Goal: Task Accomplishment & Management: Manage account settings

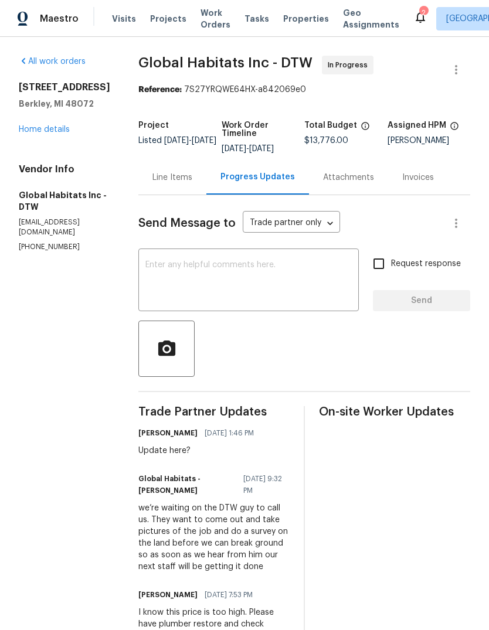
click at [413, 14] on icon at bounding box center [420, 17] width 14 height 14
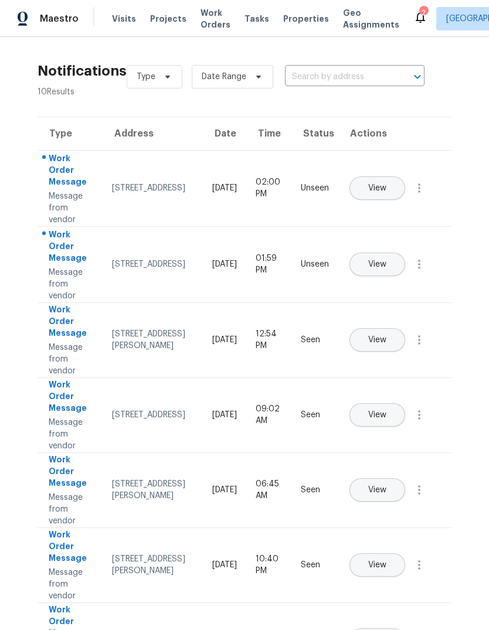
click at [402, 253] on button "View" at bounding box center [378, 264] width 56 height 23
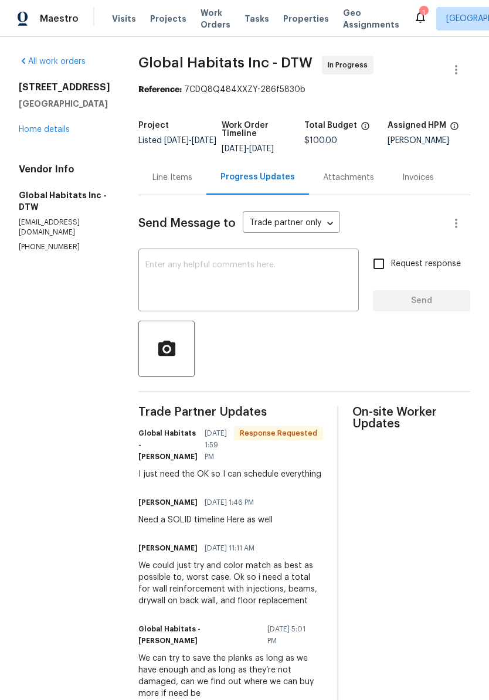
click at [161, 269] on textarea at bounding box center [248, 281] width 206 height 41
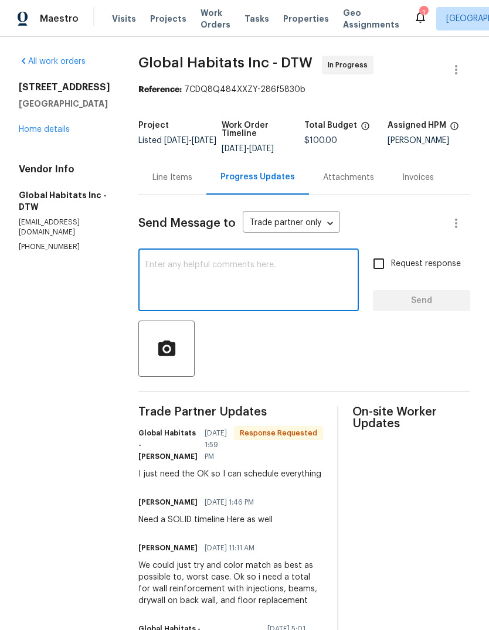
click at [155, 262] on textarea at bounding box center [248, 281] width 206 height 41
paste textarea "1. Remove some blocks On the top course basement wall, And mix Portland cement …"
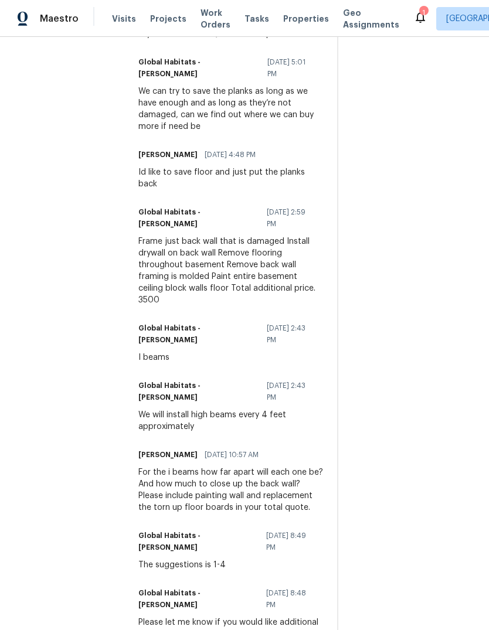
scroll to position [574, 0]
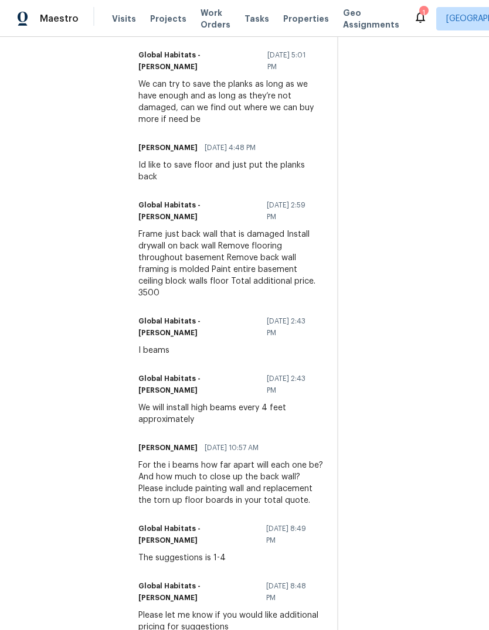
click at [141, 277] on div "Frame just back wall that is damaged Install drywall on back wall Remove floori…" at bounding box center [230, 264] width 185 height 70
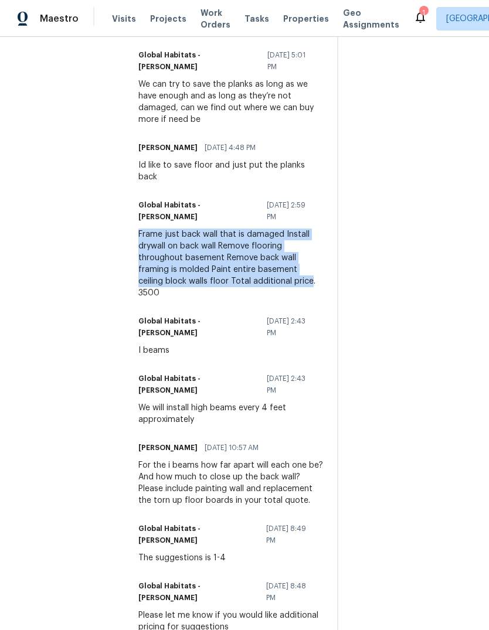
copy div "Frame just back wall that is damaged Install drywall on back wall Remove floori…"
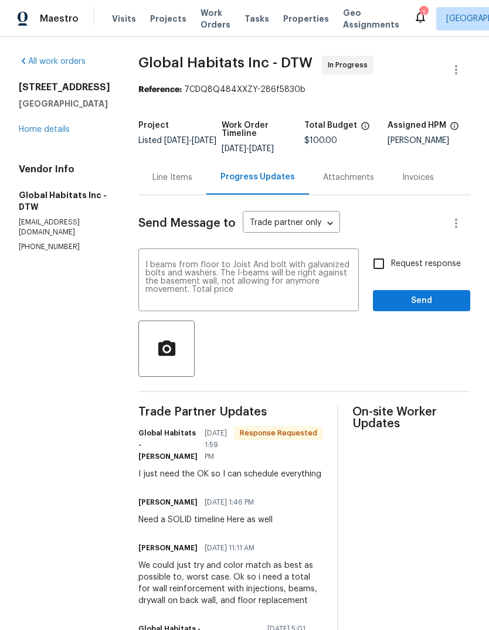
scroll to position [-1, 0]
click at [209, 301] on textarea "1. Remove some blocks On the top course basement wall, And mix Portland cement …" at bounding box center [248, 281] width 206 height 41
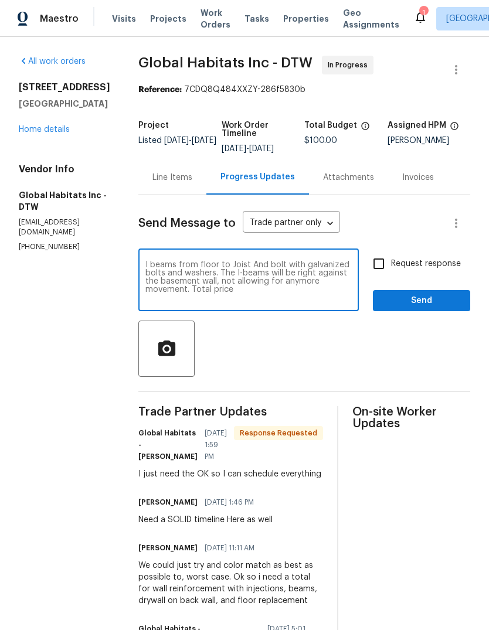
click at [201, 301] on textarea "1. Remove some blocks On the top course basement wall, And mix Portland cement …" at bounding box center [248, 281] width 206 height 41
click at [148, 300] on textarea "1. Remove some blocks On the top course basement wall, And mix Portland cement …" at bounding box center [248, 281] width 206 height 41
paste textarea "Frame just back wall that is damaged Install drywall on back wall Remove floori…"
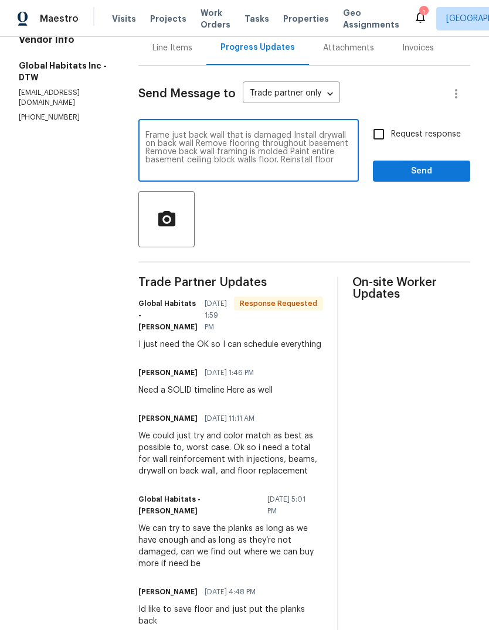
scroll to position [90, 0]
click at [145, 169] on textarea "1. Remove some blocks On the top course basement wall, And mix Portland cement …" at bounding box center [248, 151] width 206 height 41
type textarea "1. Remove some blocks On the top course basement wall, And mix Portland cement …"
click at [421, 178] on span "Send" at bounding box center [421, 171] width 79 height 15
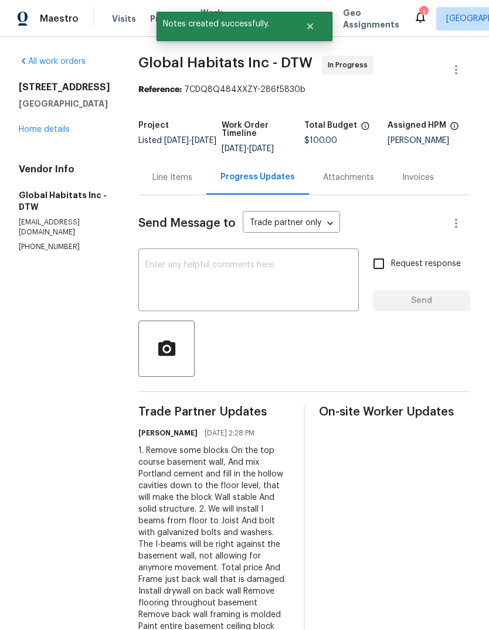
scroll to position [0, 0]
click at [416, 13] on icon at bounding box center [420, 18] width 9 height 12
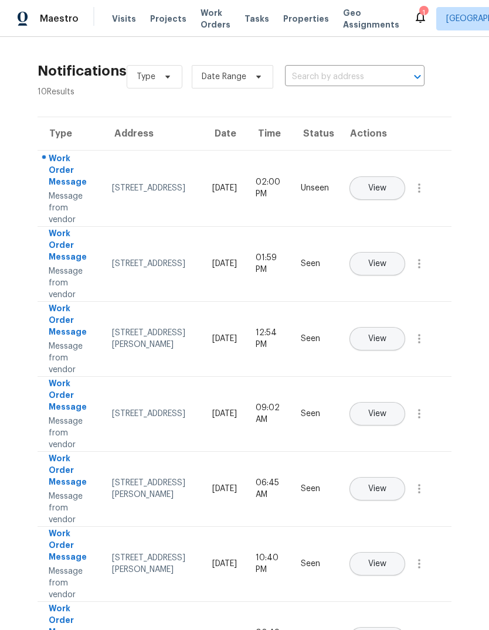
click at [405, 184] on button "View" at bounding box center [378, 188] width 56 height 23
click at [288, 18] on span "Properties" at bounding box center [306, 19] width 46 height 12
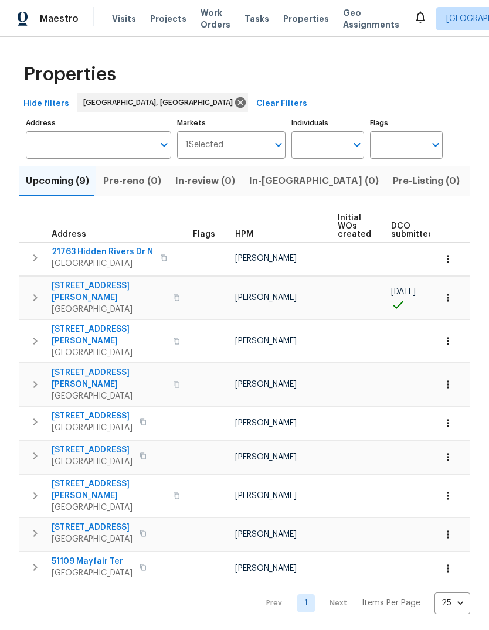
click at [474, 177] on span "Listed (18)" at bounding box center [498, 181] width 49 height 16
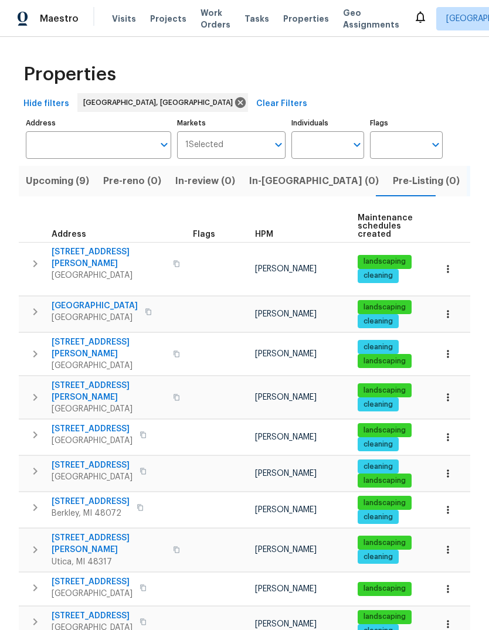
click at [201, 18] on span "Work Orders" at bounding box center [216, 18] width 30 height 23
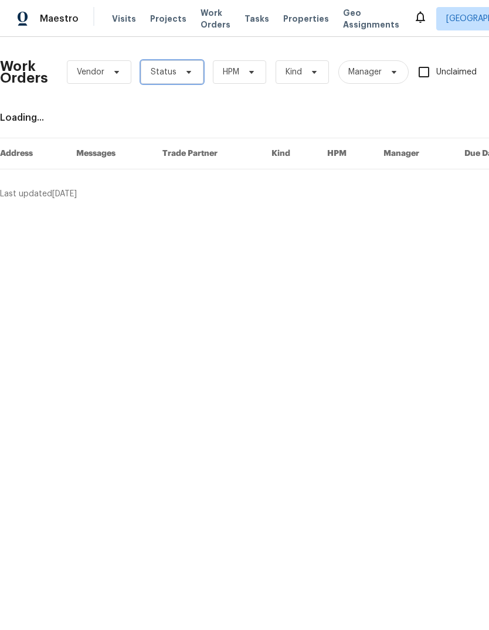
click at [181, 74] on span at bounding box center [187, 71] width 13 height 9
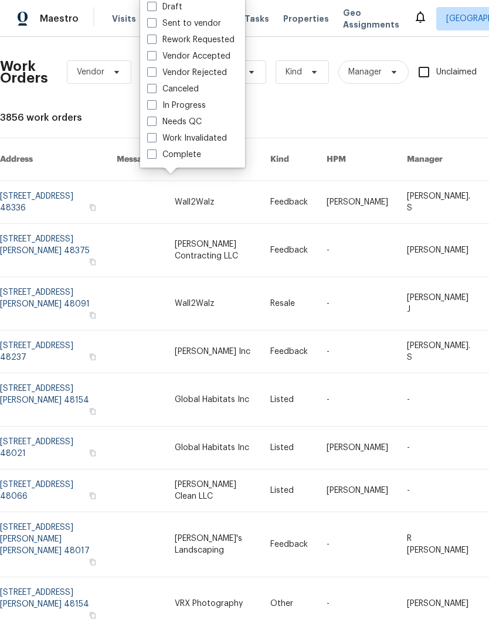
click at [199, 118] on label "Needs QC" at bounding box center [174, 122] width 55 height 12
click at [155, 118] on input "Needs QC" at bounding box center [151, 120] width 8 height 8
checkbox input "true"
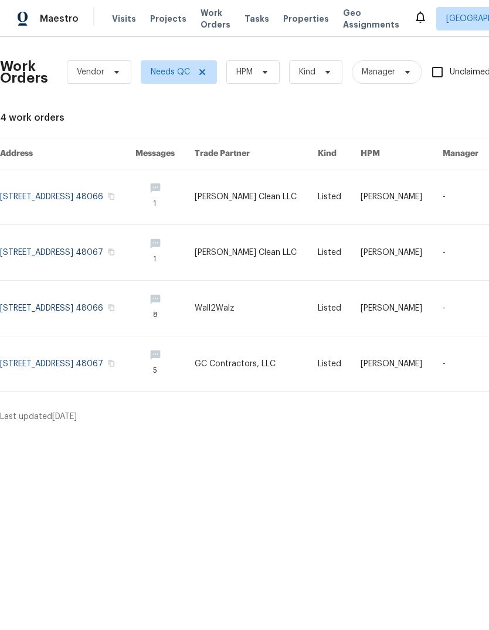
click at [110, 194] on link at bounding box center [67, 196] width 135 height 55
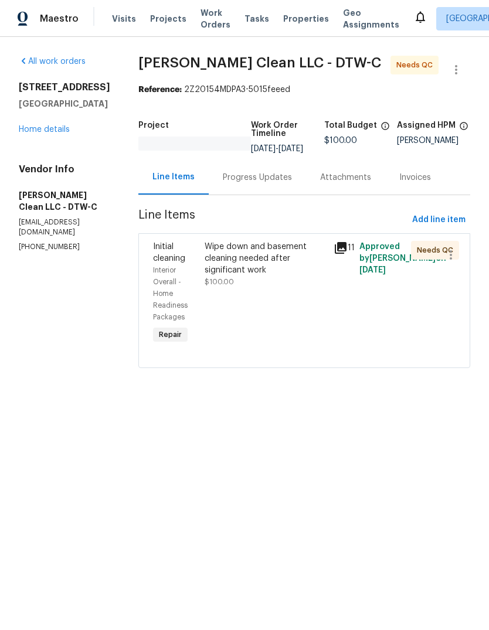
click at [342, 249] on icon at bounding box center [341, 248] width 14 height 14
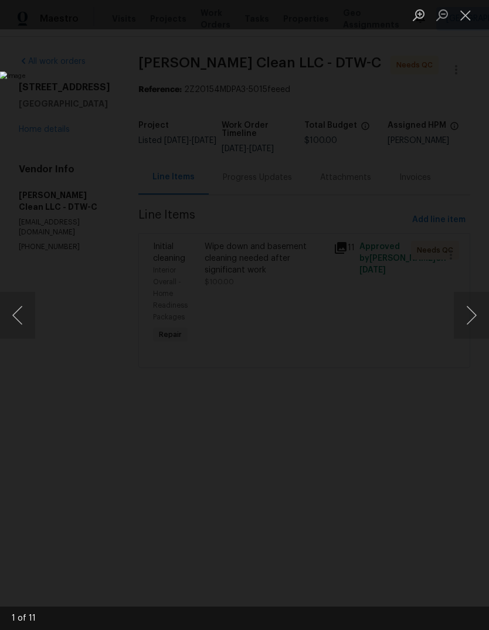
click at [474, 315] on button "Next image" at bounding box center [471, 315] width 35 height 47
click at [472, 315] on button "Next image" at bounding box center [471, 315] width 35 height 47
click at [469, 316] on button "Next image" at bounding box center [471, 315] width 35 height 47
click at [465, 318] on button "Next image" at bounding box center [471, 315] width 35 height 47
click at [30, 311] on button "Previous image" at bounding box center [17, 315] width 35 height 47
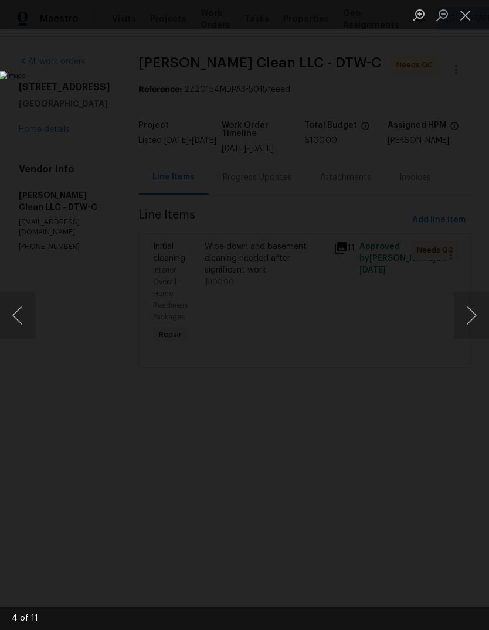
click at [475, 318] on button "Next image" at bounding box center [471, 315] width 35 height 47
click at [18, 320] on button "Previous image" at bounding box center [17, 315] width 35 height 47
click at [401, 412] on img "Lightbox" at bounding box center [77, 239] width 658 height 848
click at [476, 319] on button "Next image" at bounding box center [471, 315] width 35 height 47
click at [472, 319] on button "Next image" at bounding box center [471, 315] width 35 height 47
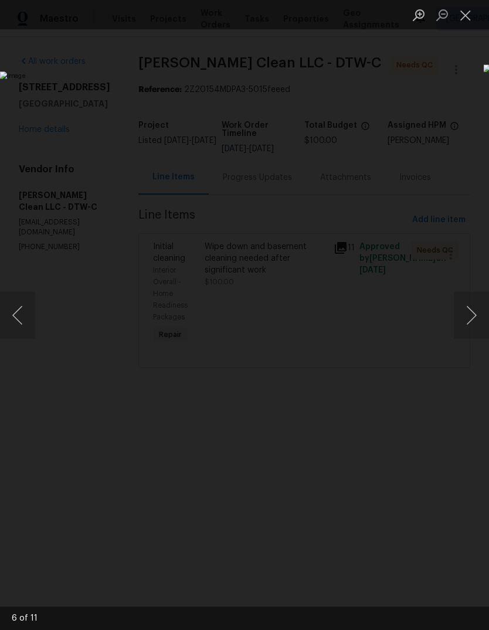
click at [469, 320] on button "Next image" at bounding box center [471, 315] width 35 height 47
click at [470, 317] on button "Next image" at bounding box center [471, 315] width 35 height 47
click at [468, 318] on button "Next image" at bounding box center [471, 315] width 35 height 47
click at [467, 318] on button "Next image" at bounding box center [471, 315] width 35 height 47
click at [466, 318] on button "Next image" at bounding box center [471, 315] width 35 height 47
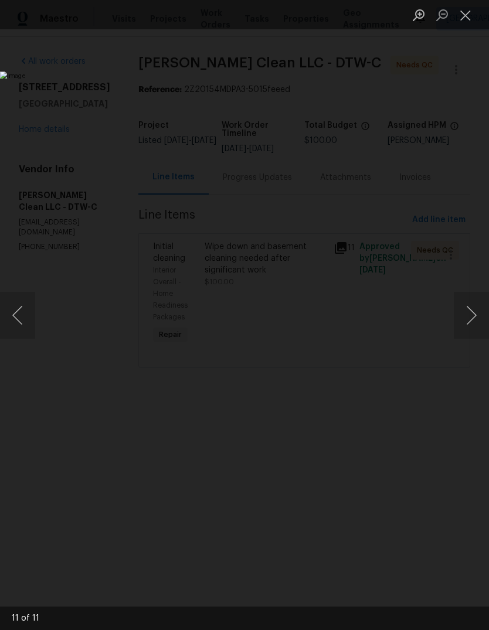
click at [466, 318] on button "Next image" at bounding box center [471, 315] width 35 height 47
click at [464, 322] on button "Next image" at bounding box center [471, 315] width 35 height 47
click at [468, 22] on button "Close lightbox" at bounding box center [465, 15] width 23 height 21
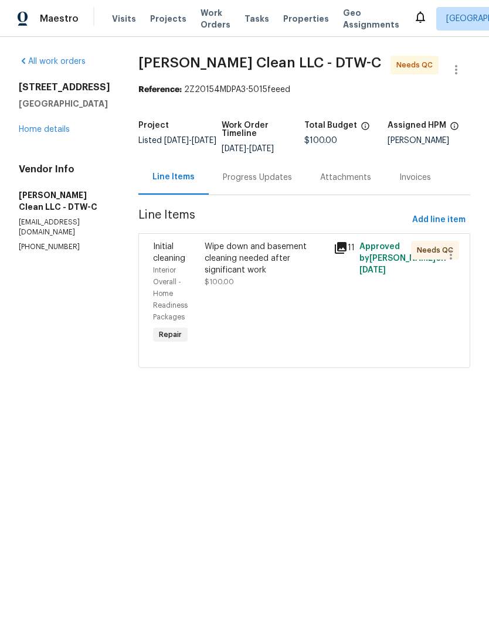
click at [50, 131] on link "Home details" at bounding box center [44, 130] width 51 height 8
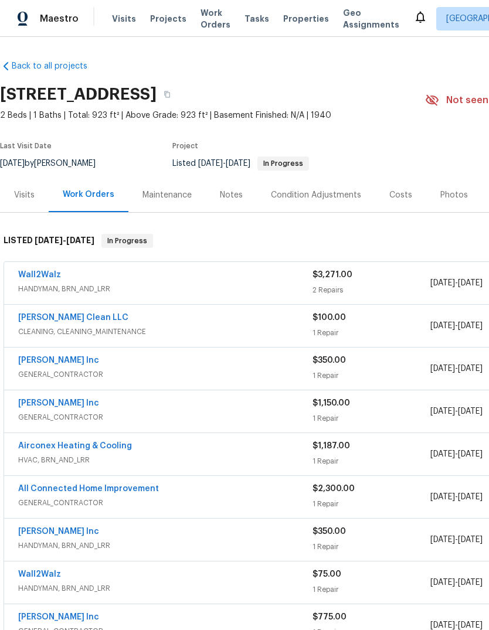
click at [205, 23] on span "Work Orders" at bounding box center [216, 18] width 30 height 23
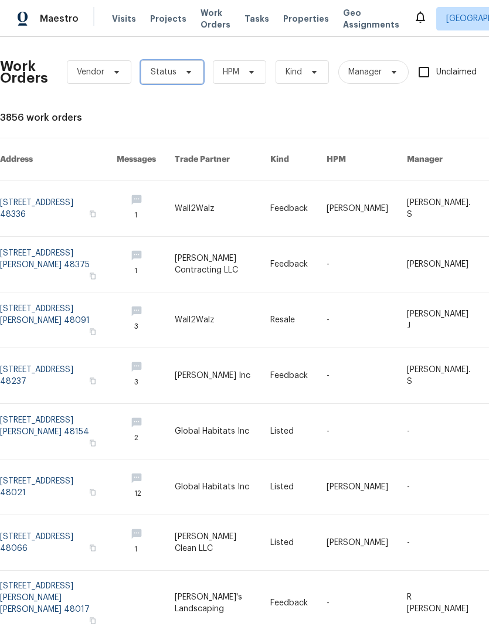
click at [168, 73] on span "Status" at bounding box center [164, 72] width 26 height 12
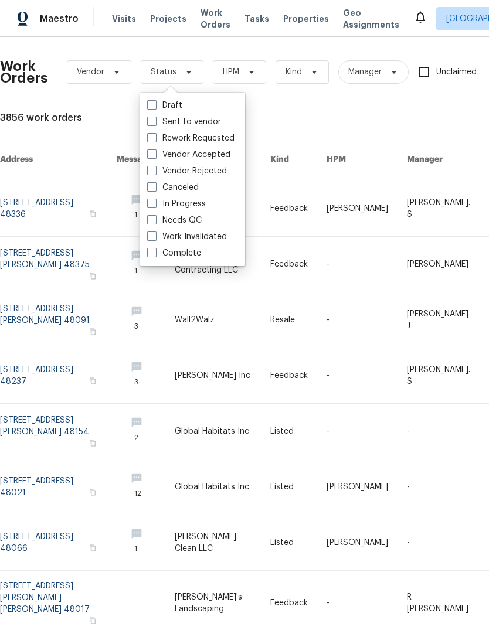
click at [186, 221] on label "Needs QC" at bounding box center [174, 221] width 55 height 12
click at [155, 221] on input "Needs QC" at bounding box center [151, 219] width 8 height 8
checkbox input "true"
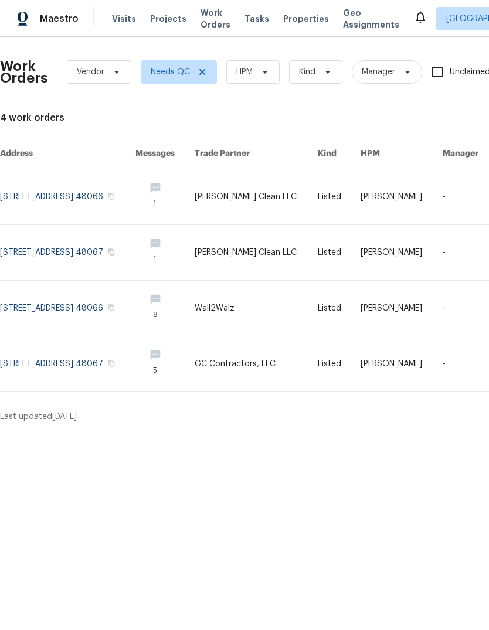
click at [116, 306] on link at bounding box center [67, 308] width 135 height 55
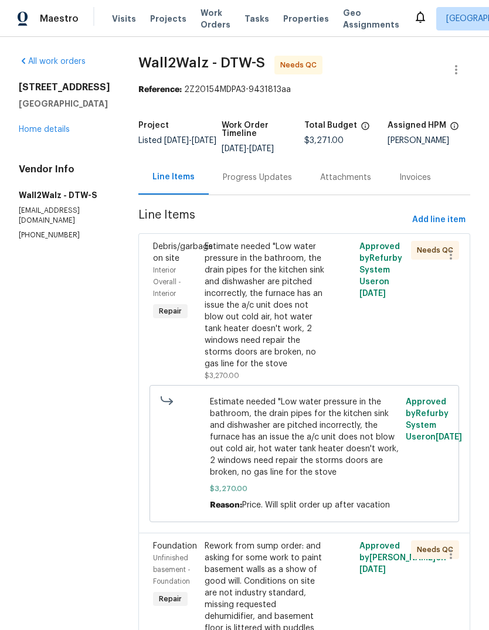
click at [262, 293] on div "Estimate needed "Low water pressure in the bathroom, the drain pipes for the ki…" at bounding box center [266, 305] width 122 height 129
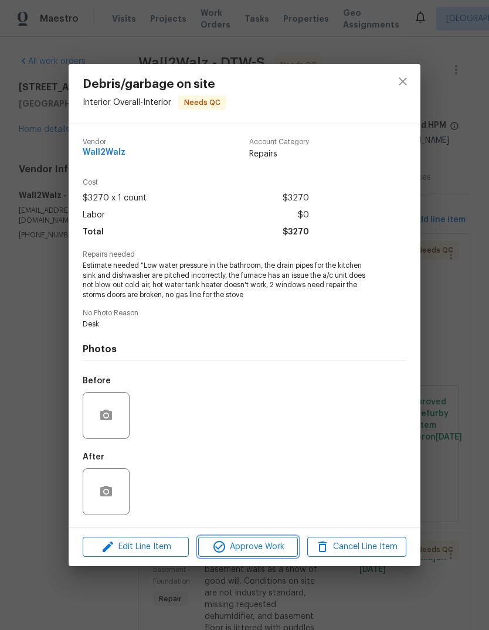
click at [272, 551] on span "Approve Work" at bounding box center [248, 547] width 92 height 15
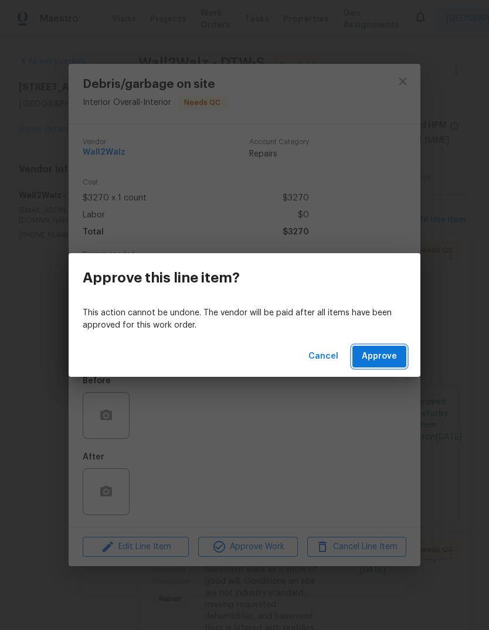
click at [394, 347] on button "Approve" at bounding box center [379, 357] width 54 height 22
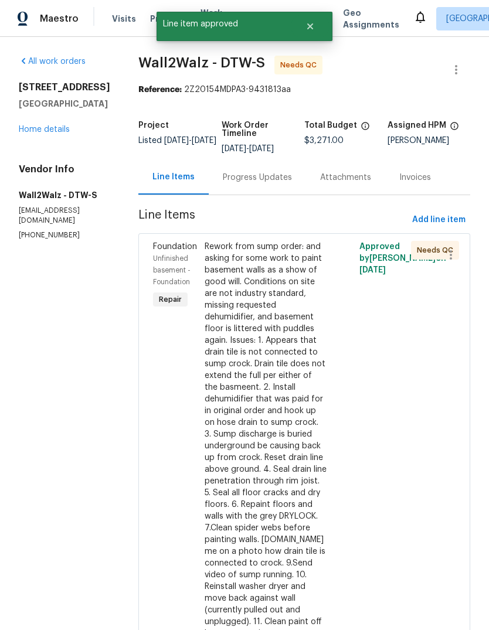
click at [259, 342] on div "Rework from sump order: and asking for some work to paint basement walls as a s…" at bounding box center [266, 440] width 122 height 399
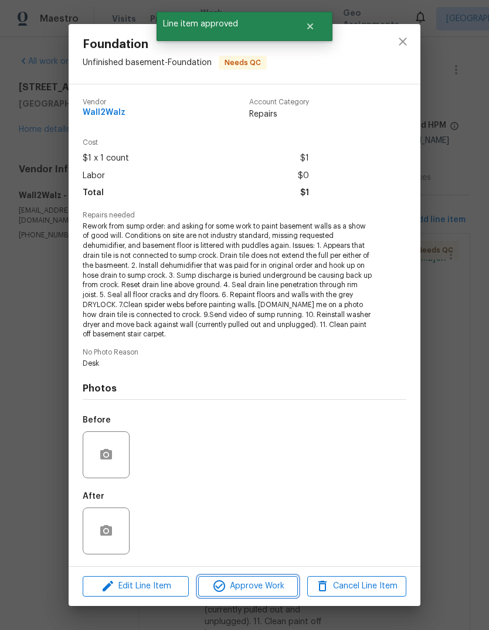
click at [261, 594] on button "Approve Work" at bounding box center [247, 586] width 99 height 21
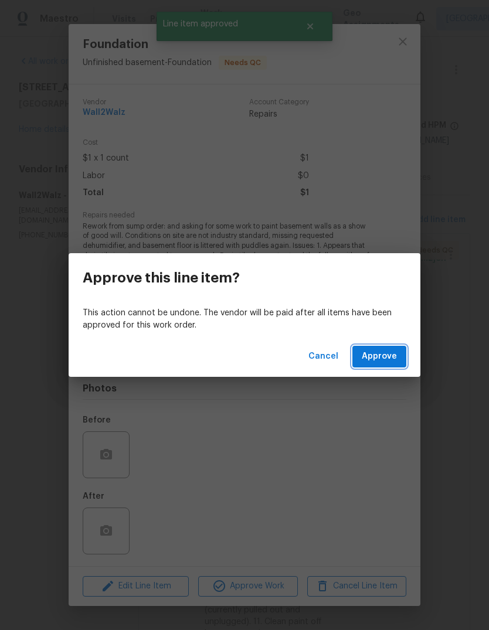
click at [382, 353] on span "Approve" at bounding box center [379, 357] width 35 height 15
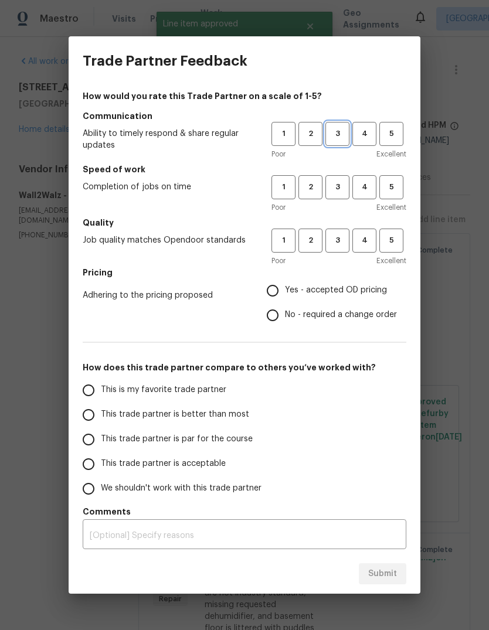
click at [341, 131] on span "3" at bounding box center [338, 133] width 22 height 13
click at [342, 182] on span "3" at bounding box center [338, 187] width 22 height 13
click at [338, 248] on button "3" at bounding box center [337, 241] width 24 height 24
click at [336, 289] on span "Yes - accepted OD pricing" at bounding box center [336, 290] width 102 height 12
click at [285, 289] on input "Yes - accepted OD pricing" at bounding box center [272, 291] width 25 height 25
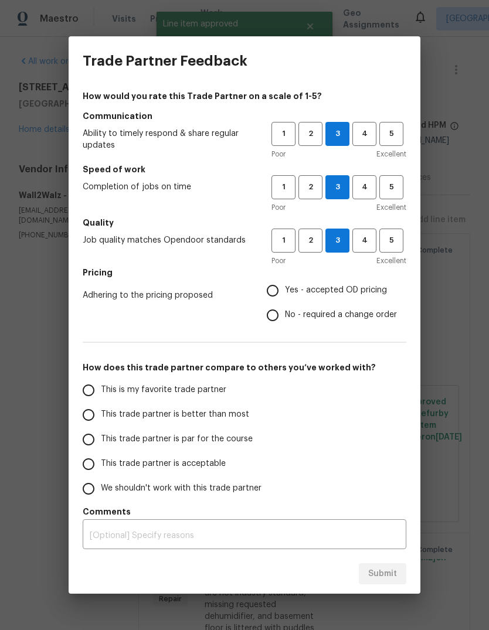
radio input "true"
click at [192, 443] on span "This trade partner is par for the course" at bounding box center [177, 439] width 152 height 12
click at [101, 443] on input "This trade partner is par for the course" at bounding box center [88, 440] width 25 height 25
click at [379, 569] on span "Submit" at bounding box center [382, 574] width 29 height 15
radio input "true"
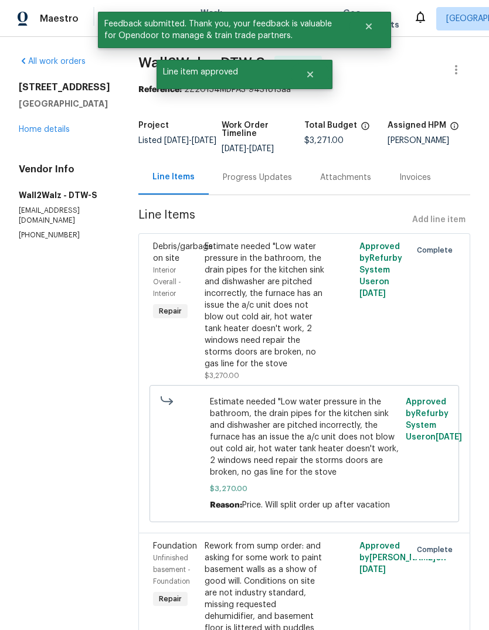
click at [53, 134] on link "Home details" at bounding box center [44, 130] width 51 height 8
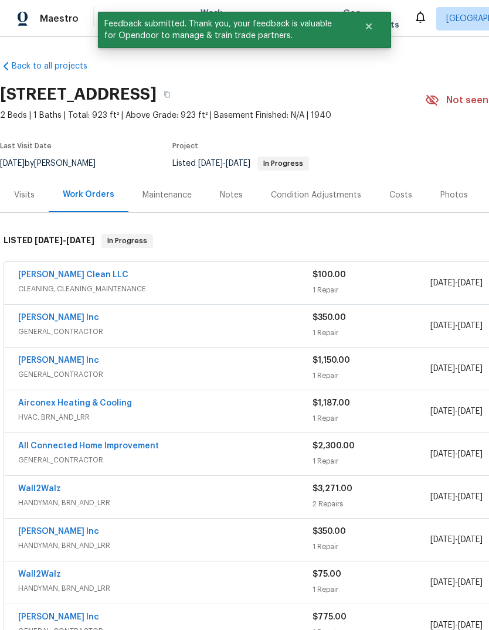
click at [312, 71] on icon "Close" at bounding box center [310, 74] width 9 height 9
click at [378, 25] on button "Close" at bounding box center [369, 26] width 39 height 23
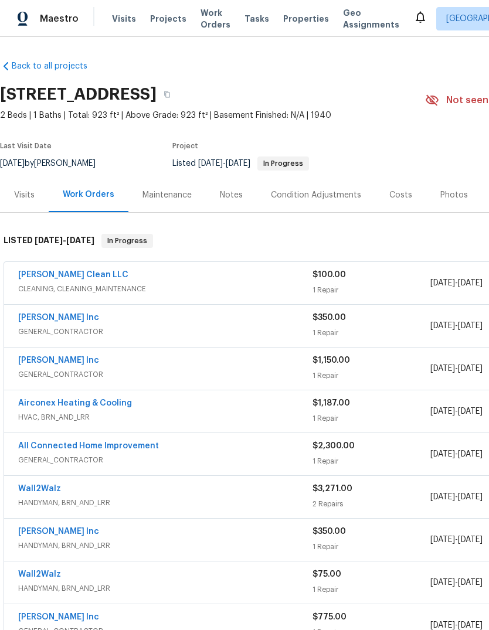
click at [297, 15] on span "Properties" at bounding box center [306, 19] width 46 height 12
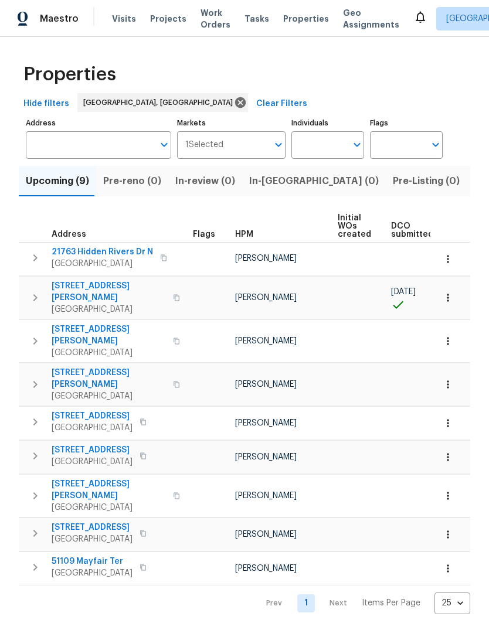
click at [201, 22] on span "Work Orders" at bounding box center [216, 18] width 30 height 23
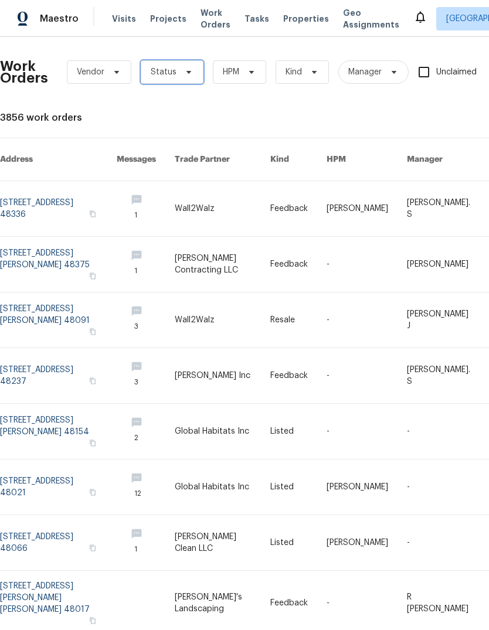
click at [174, 70] on span "Status" at bounding box center [172, 71] width 63 height 23
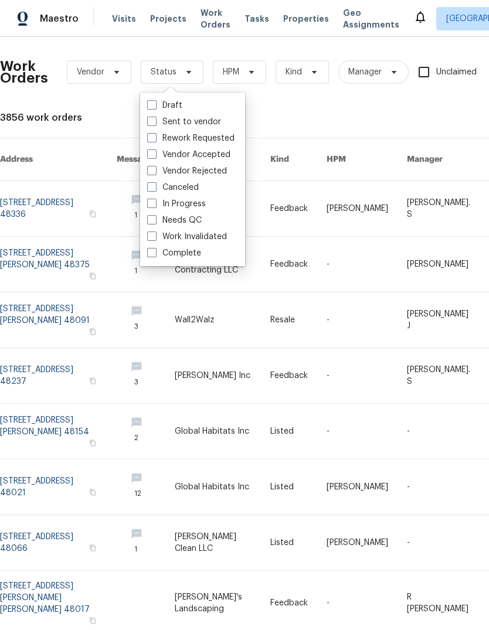
click at [191, 220] on label "Needs QC" at bounding box center [174, 221] width 55 height 12
click at [155, 220] on input "Needs QC" at bounding box center [151, 219] width 8 height 8
checkbox input "true"
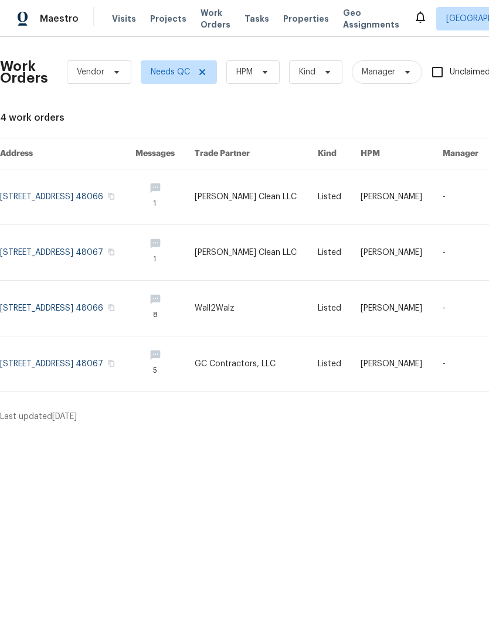
click at [96, 249] on link at bounding box center [67, 252] width 135 height 55
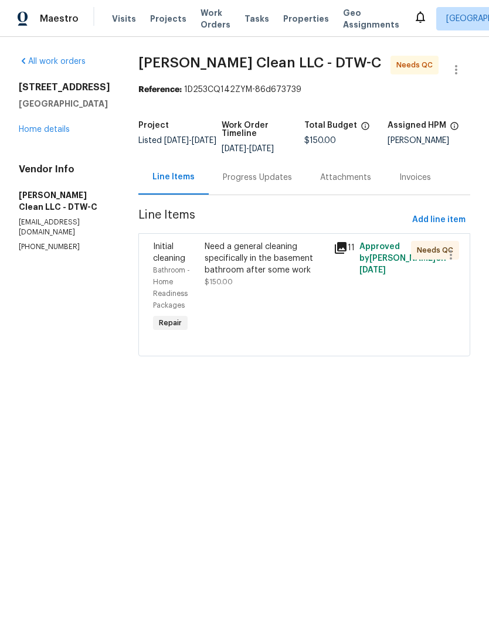
click at [340, 248] on icon at bounding box center [341, 248] width 14 height 14
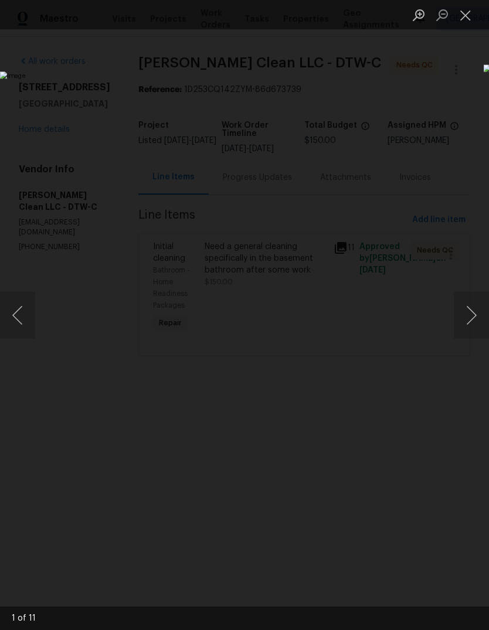
click at [472, 316] on button "Next image" at bounding box center [471, 315] width 35 height 47
click at [475, 309] on button "Next image" at bounding box center [471, 315] width 35 height 47
click at [475, 307] on button "Next image" at bounding box center [471, 315] width 35 height 47
click at [473, 308] on button "Next image" at bounding box center [471, 315] width 35 height 47
click at [470, 307] on button "Next image" at bounding box center [471, 315] width 35 height 47
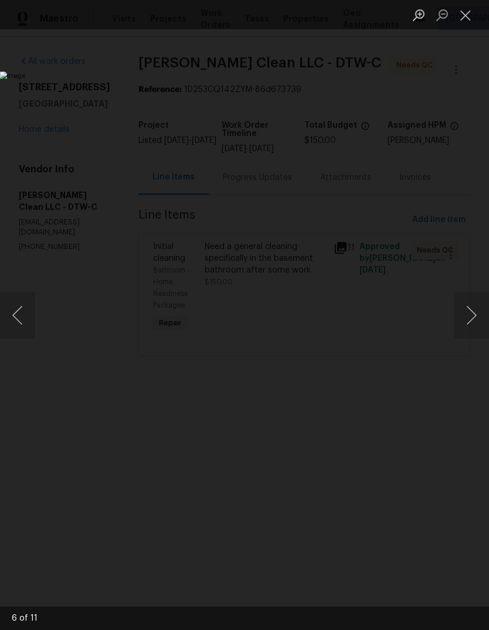
click at [471, 306] on button "Next image" at bounding box center [471, 315] width 35 height 47
click at [474, 307] on button "Next image" at bounding box center [471, 315] width 35 height 47
click at [13, 300] on button "Previous image" at bounding box center [17, 315] width 35 height 47
click at [469, 313] on button "Next image" at bounding box center [471, 315] width 35 height 47
click at [470, 312] on button "Next image" at bounding box center [471, 315] width 35 height 47
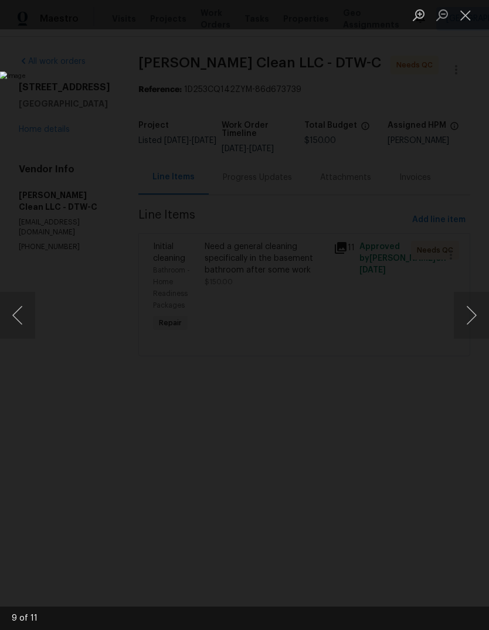
click at [470, 311] on button "Next image" at bounding box center [471, 315] width 35 height 47
click at [471, 311] on button "Next image" at bounding box center [471, 315] width 35 height 47
click at [464, 18] on button "Close lightbox" at bounding box center [465, 15] width 23 height 21
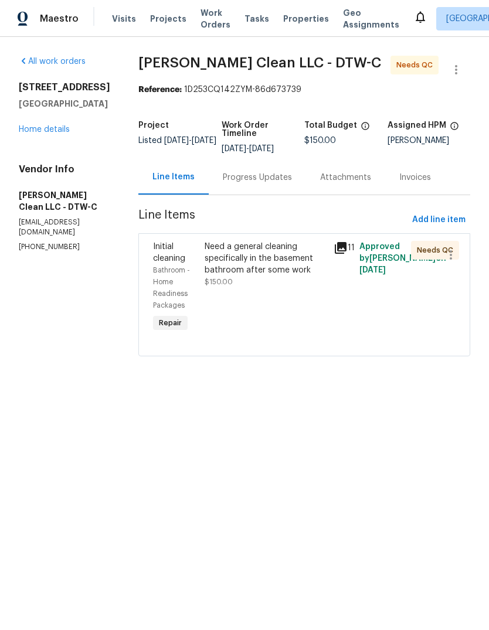
click at [201, 23] on span "Work Orders" at bounding box center [216, 18] width 30 height 23
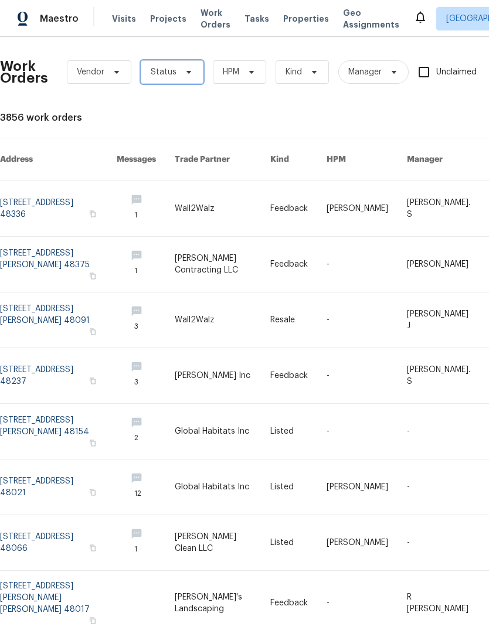
click at [176, 77] on span "Status" at bounding box center [172, 71] width 63 height 23
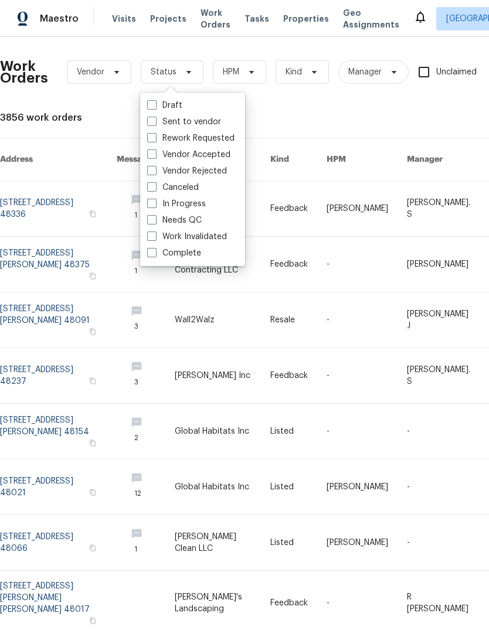
click at [196, 215] on label "Needs QC" at bounding box center [174, 221] width 55 height 12
click at [155, 215] on input "Needs QC" at bounding box center [151, 219] width 8 height 8
checkbox input "true"
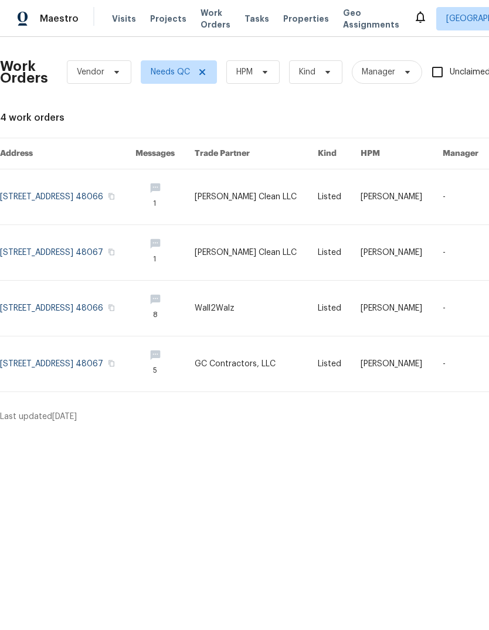
click at [97, 206] on link at bounding box center [67, 196] width 135 height 55
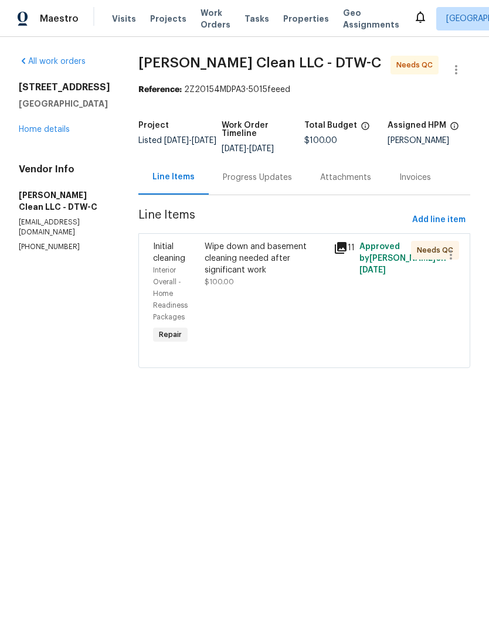
click at [263, 256] on div "Wipe down and basement cleaning needed after significant work" at bounding box center [266, 258] width 122 height 35
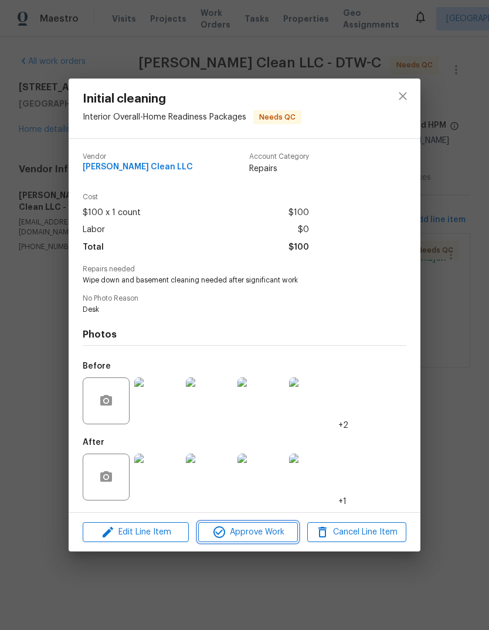
click at [278, 531] on span "Approve Work" at bounding box center [248, 532] width 92 height 15
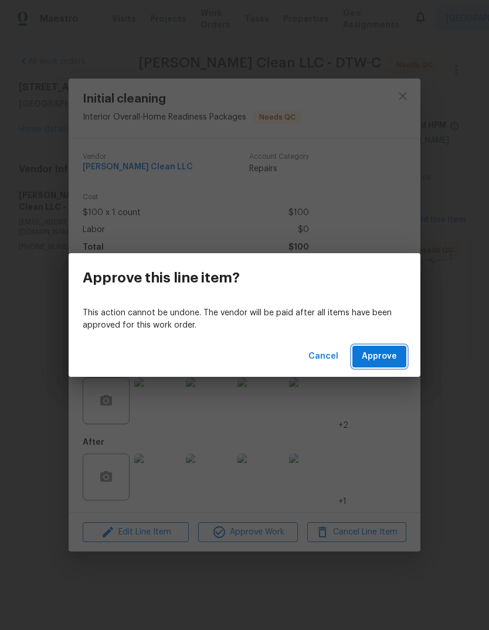
click at [380, 355] on span "Approve" at bounding box center [379, 357] width 35 height 15
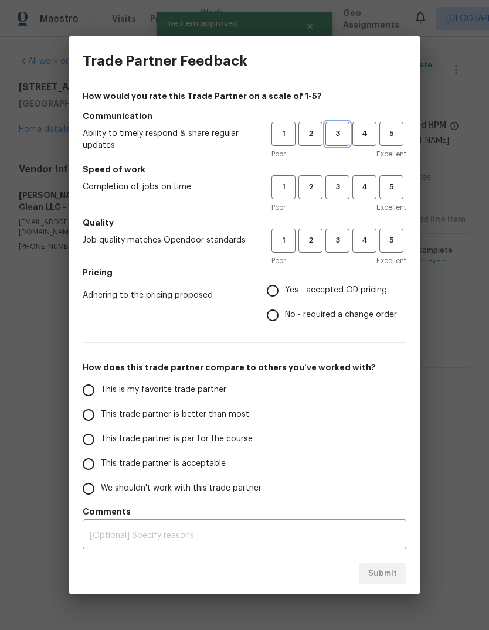
click at [340, 131] on span "3" at bounding box center [338, 133] width 22 height 13
click at [340, 182] on span "3" at bounding box center [338, 187] width 22 height 13
click at [344, 240] on span "3" at bounding box center [338, 240] width 22 height 13
click at [321, 299] on label "Yes - accepted OD pricing" at bounding box center [328, 291] width 137 height 25
click at [285, 299] on input "Yes - accepted OD pricing" at bounding box center [272, 291] width 25 height 25
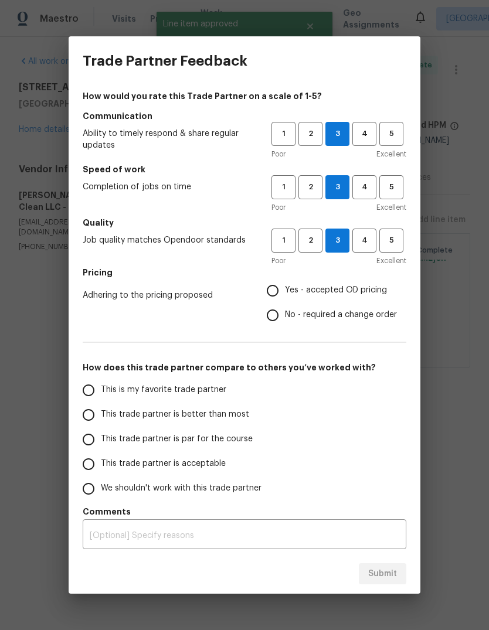
radio input "true"
click at [205, 445] on span "This trade partner is par for the course" at bounding box center [177, 439] width 152 height 12
click at [101, 445] on input "This trade partner is par for the course" at bounding box center [88, 440] width 25 height 25
click at [386, 572] on span "Submit" at bounding box center [382, 574] width 29 height 15
radio input "true"
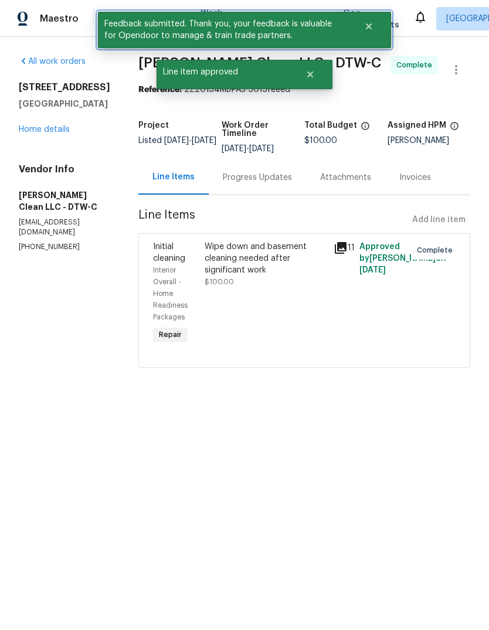
click at [364, 34] on button "Close" at bounding box center [369, 26] width 39 height 23
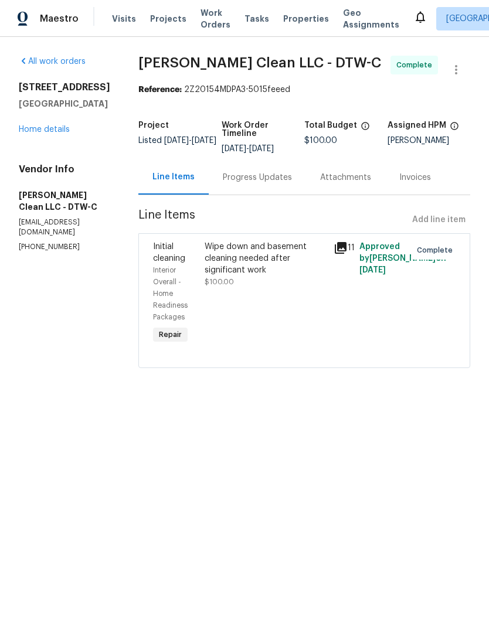
click at [201, 25] on span "Work Orders" at bounding box center [216, 18] width 30 height 23
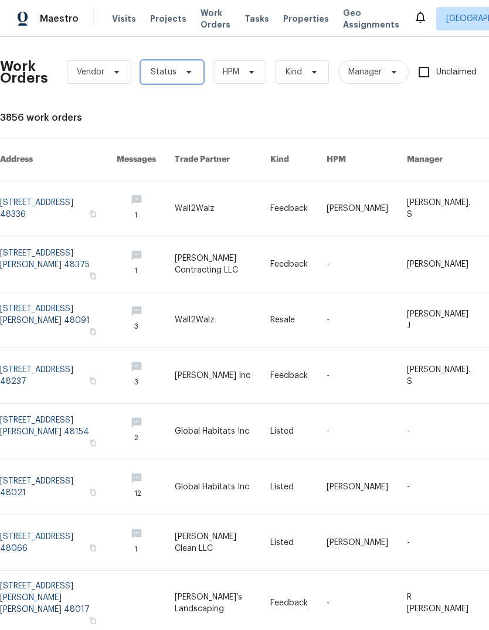
click at [181, 74] on span at bounding box center [187, 71] width 13 height 9
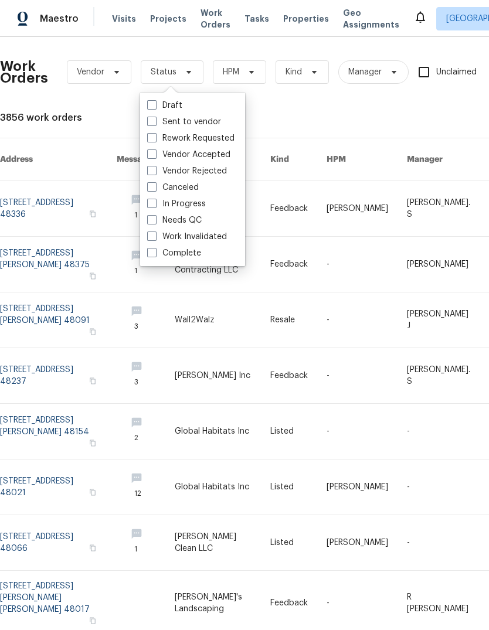
click at [189, 223] on label "Needs QC" at bounding box center [174, 221] width 55 height 12
click at [155, 222] on input "Needs QC" at bounding box center [151, 219] width 8 height 8
checkbox input "true"
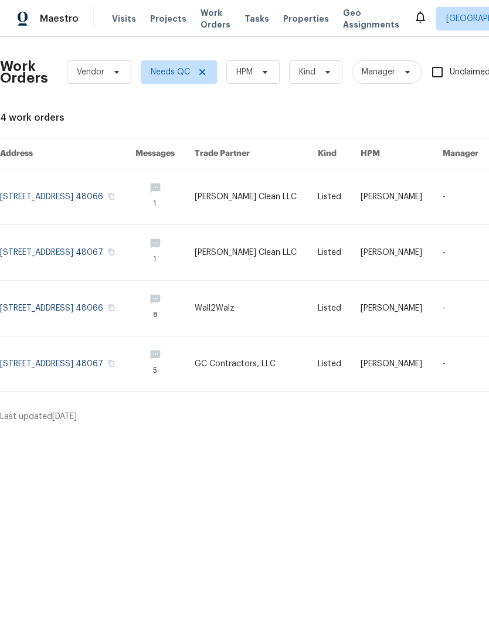
click at [101, 249] on link at bounding box center [67, 252] width 135 height 55
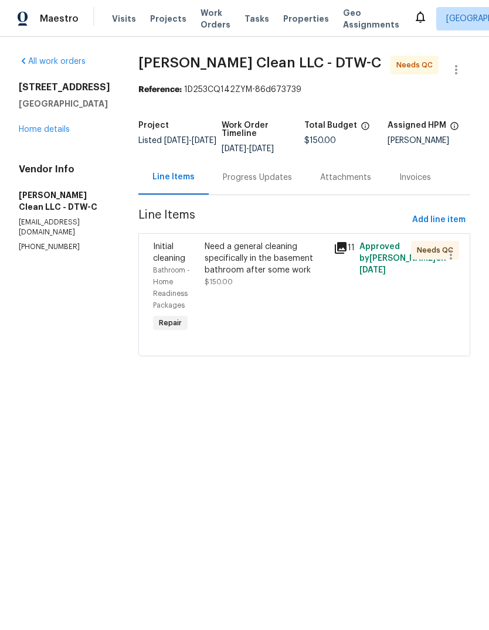
click at [260, 250] on div "Need a general cleaning specifically in the basement bathroom after some work" at bounding box center [266, 258] width 122 height 35
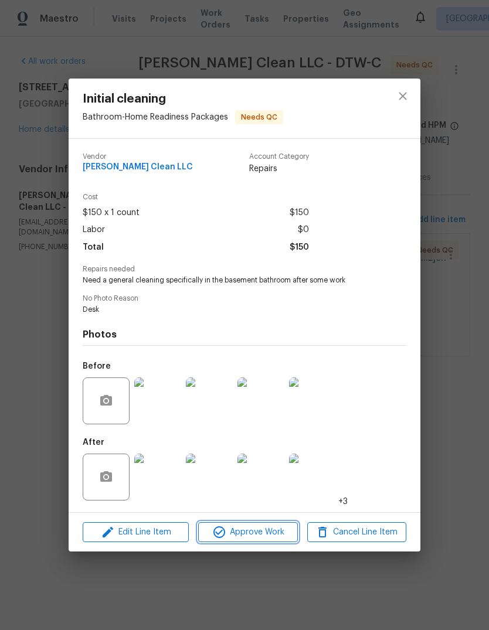
click at [257, 538] on span "Approve Work" at bounding box center [248, 532] width 92 height 15
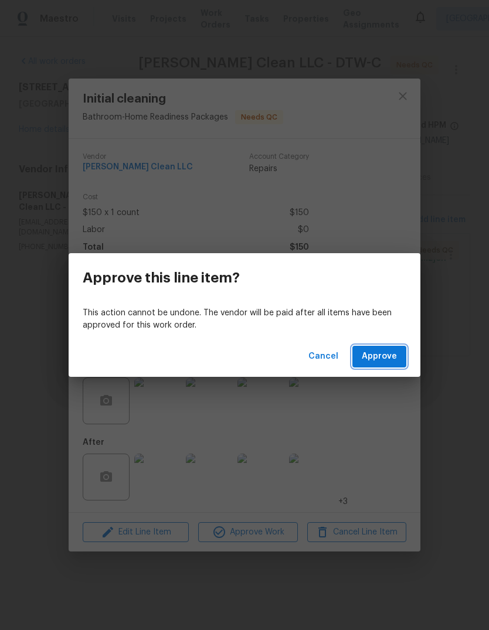
click at [376, 354] on span "Approve" at bounding box center [379, 357] width 35 height 15
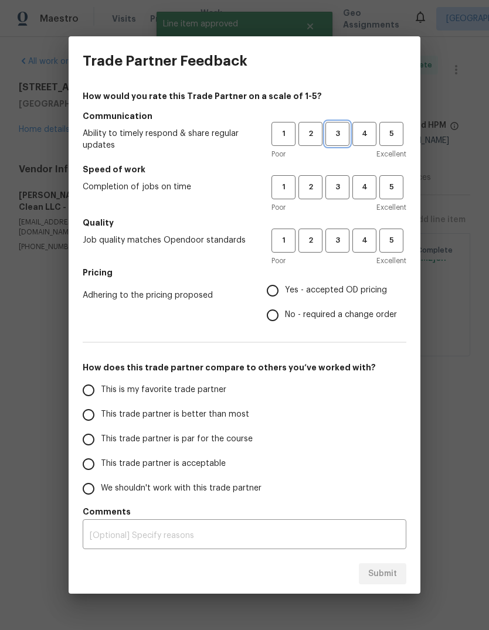
click at [340, 133] on span "3" at bounding box center [338, 133] width 22 height 13
click at [328, 192] on span "3" at bounding box center [338, 187] width 22 height 13
click at [335, 252] on button "3" at bounding box center [337, 241] width 24 height 24
click at [311, 290] on span "Yes - accepted OD pricing" at bounding box center [336, 290] width 102 height 12
click at [285, 290] on input "Yes - accepted OD pricing" at bounding box center [272, 291] width 25 height 25
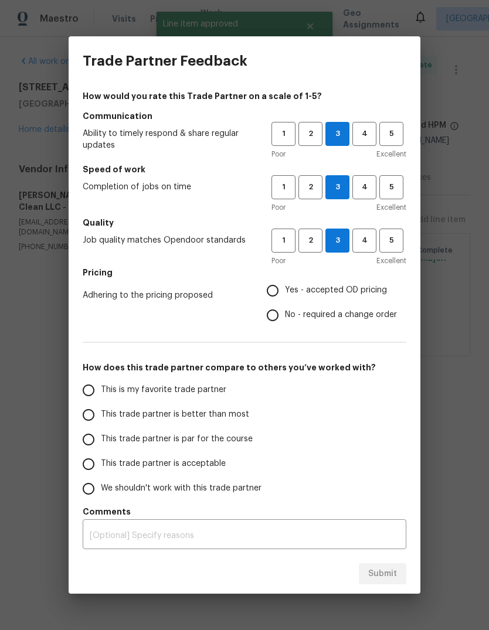
radio input "true"
click at [193, 442] on span "This trade partner is par for the course" at bounding box center [177, 439] width 152 height 12
click at [101, 442] on input "This trade partner is par for the course" at bounding box center [88, 440] width 25 height 25
click at [388, 581] on span "Submit" at bounding box center [382, 574] width 29 height 15
radio input "true"
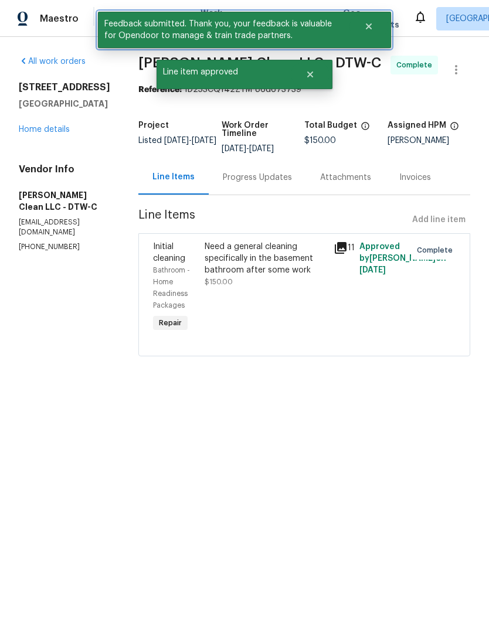
click at [374, 30] on button "Close" at bounding box center [369, 26] width 39 height 23
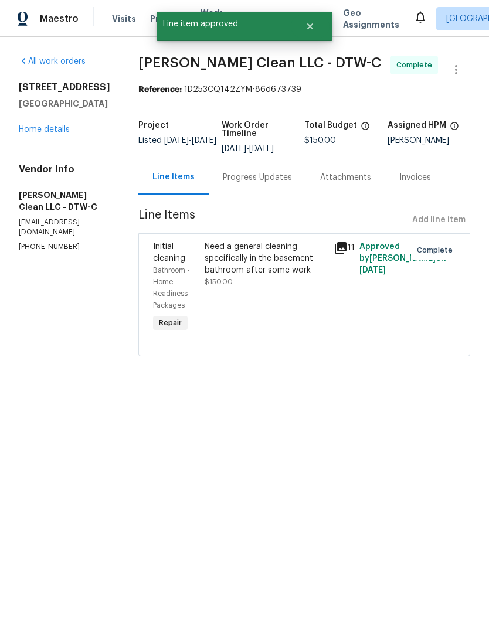
click at [316, 54] on div "All work orders 2309 Dallas Ave Royal Oak, MI 48067 Home details Vendor Info Ca…" at bounding box center [244, 213] width 489 height 352
click at [310, 21] on button "Close" at bounding box center [310, 26] width 39 height 23
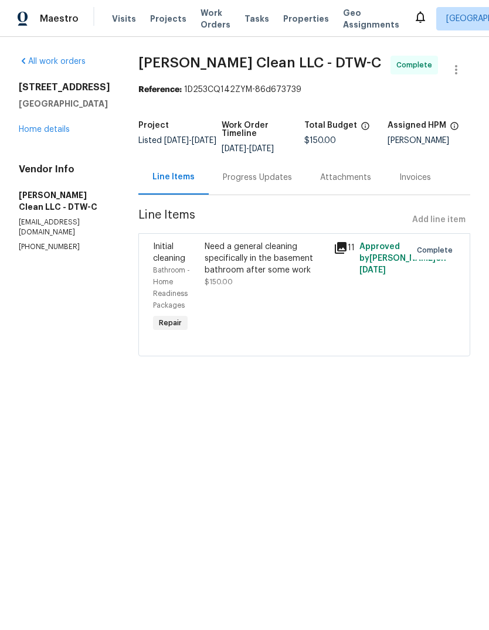
click at [289, 15] on span "Properties" at bounding box center [306, 19] width 46 height 12
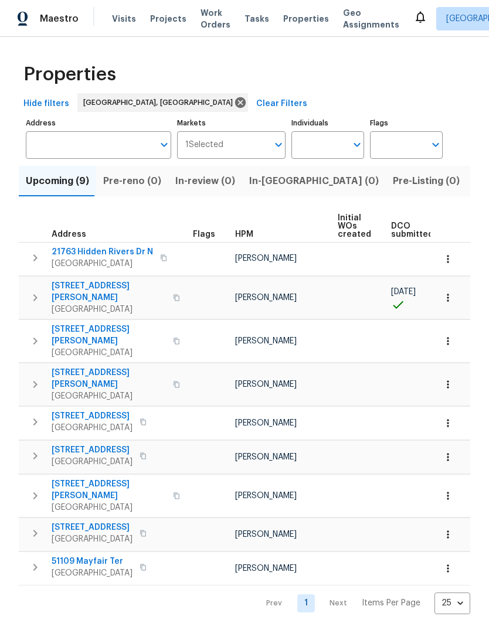
click at [204, 18] on span "Work Orders" at bounding box center [216, 18] width 30 height 23
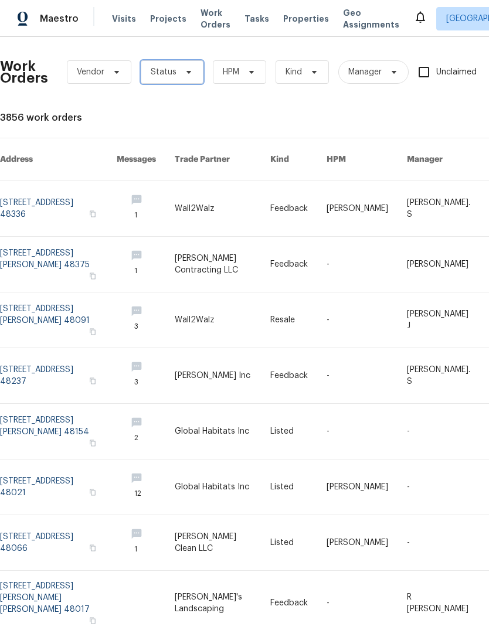
click at [189, 72] on icon at bounding box center [188, 71] width 9 height 9
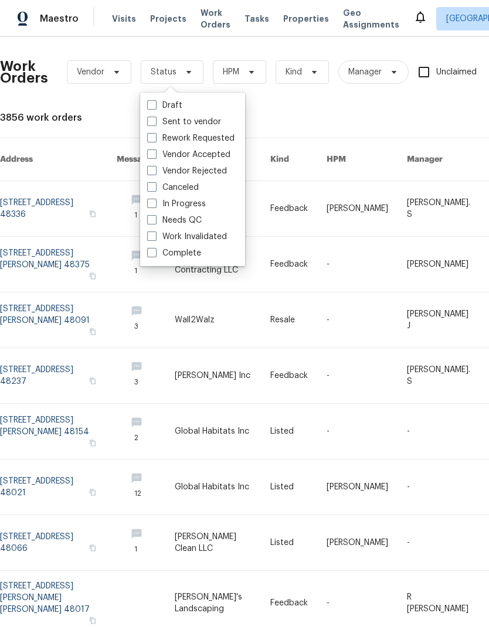
click at [189, 222] on label "Needs QC" at bounding box center [174, 221] width 55 height 12
click at [155, 222] on input "Needs QC" at bounding box center [151, 219] width 8 height 8
checkbox input "true"
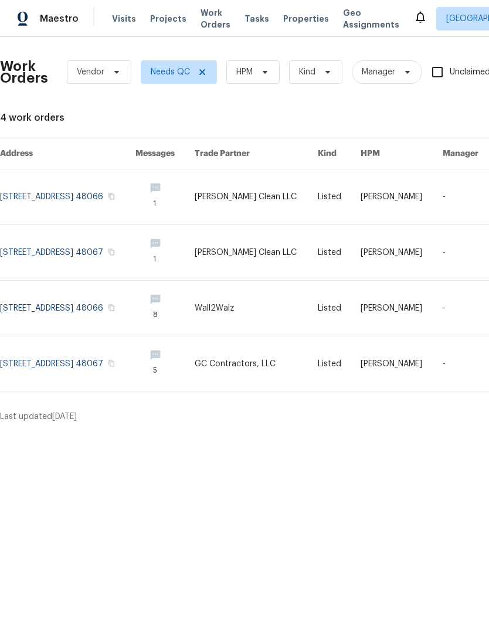
click at [113, 358] on link at bounding box center [67, 364] width 135 height 55
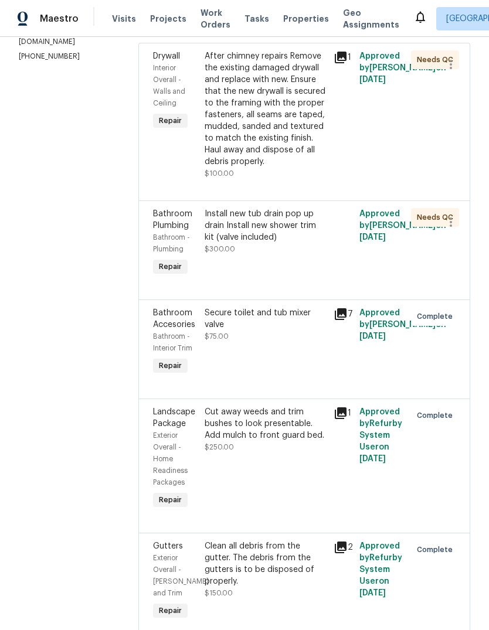
scroll to position [147, 0]
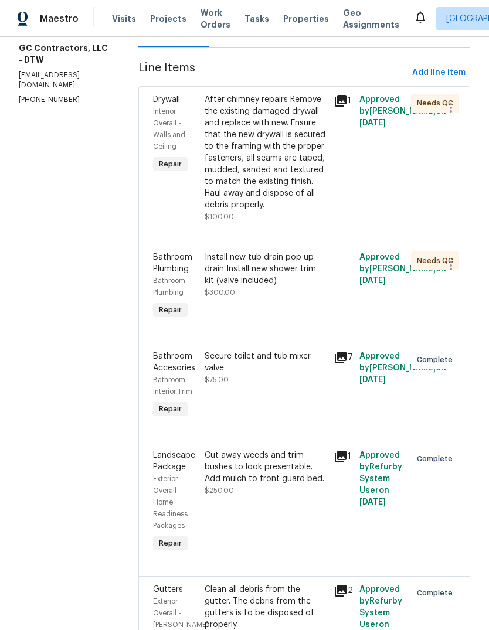
click at [269, 174] on div "After chimney repairs Remove the existing damaged drywall and replace with new.…" at bounding box center [266, 152] width 122 height 117
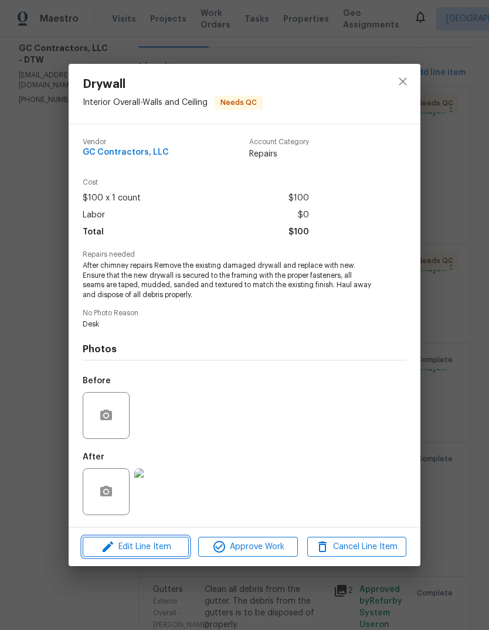
click at [171, 545] on span "Edit Line Item" at bounding box center [135, 547] width 99 height 15
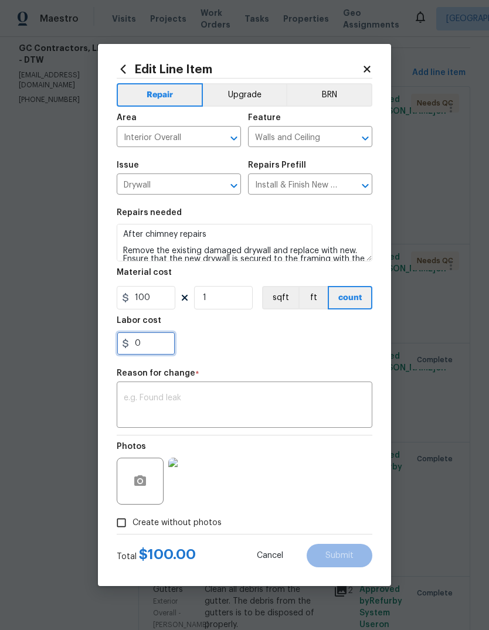
click at [157, 350] on input "0" at bounding box center [146, 343] width 59 height 23
type input "100"
click at [325, 344] on div "100" at bounding box center [245, 343] width 256 height 23
click at [286, 391] on div "x ​" at bounding box center [245, 406] width 256 height 43
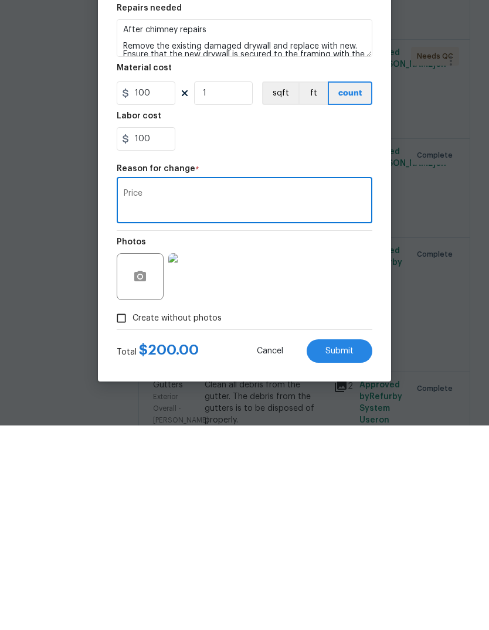
type textarea "Price"
click at [337, 552] on span "Submit" at bounding box center [339, 556] width 28 height 9
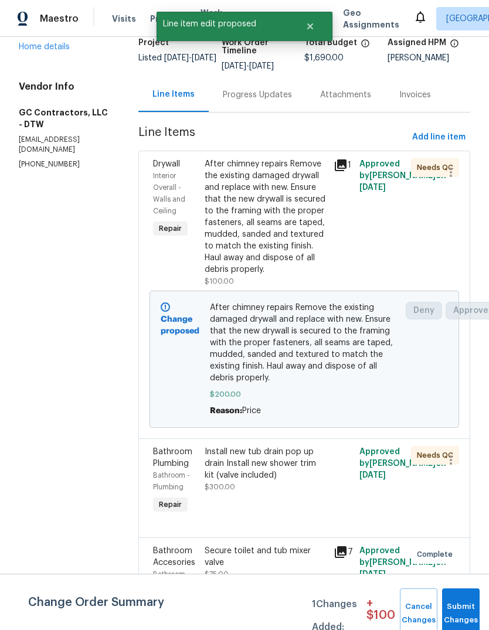
scroll to position [81, 0]
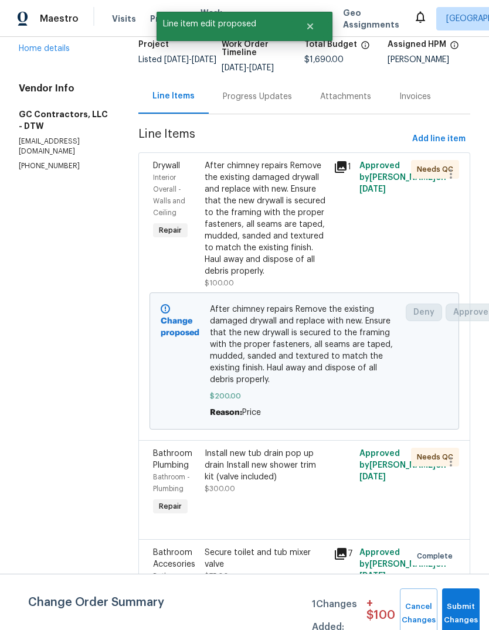
click at [274, 204] on div "After chimney repairs Remove the existing damaged drywall and replace with new.…" at bounding box center [266, 218] width 122 height 117
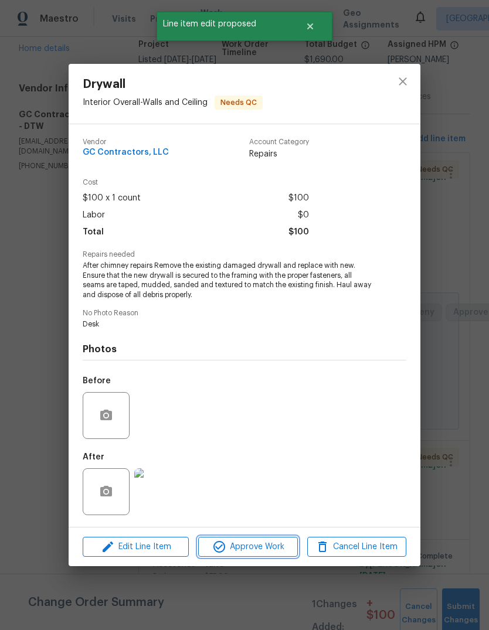
click at [280, 543] on span "Approve Work" at bounding box center [248, 547] width 92 height 15
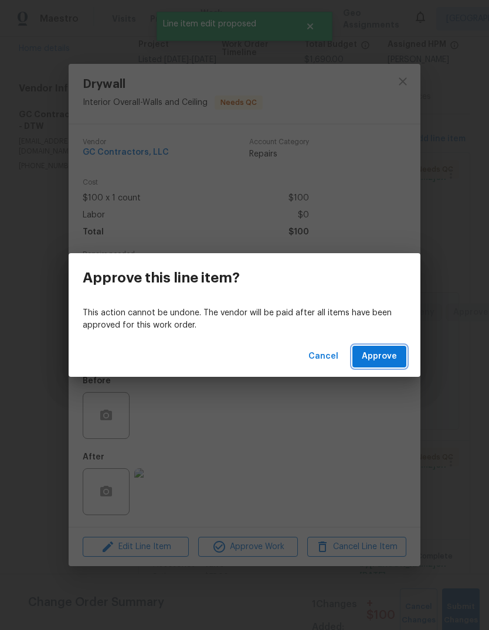
click at [396, 352] on span "Approve" at bounding box center [379, 357] width 35 height 15
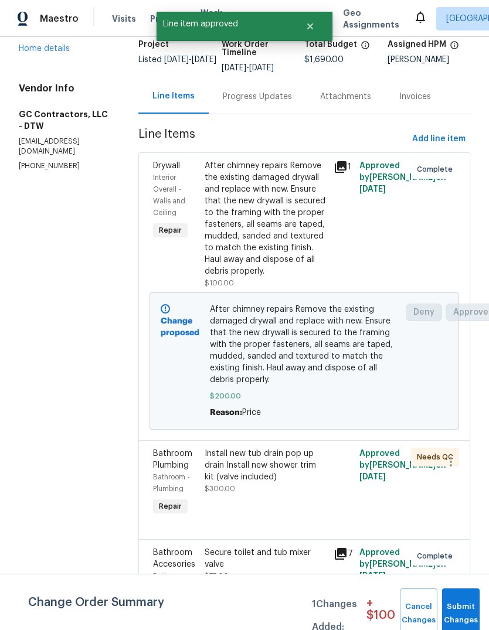
scroll to position [82, 0]
click at [273, 447] on div "Install new tub drain pop up drain Install new shower trim kit (valve included)" at bounding box center [266, 464] width 122 height 35
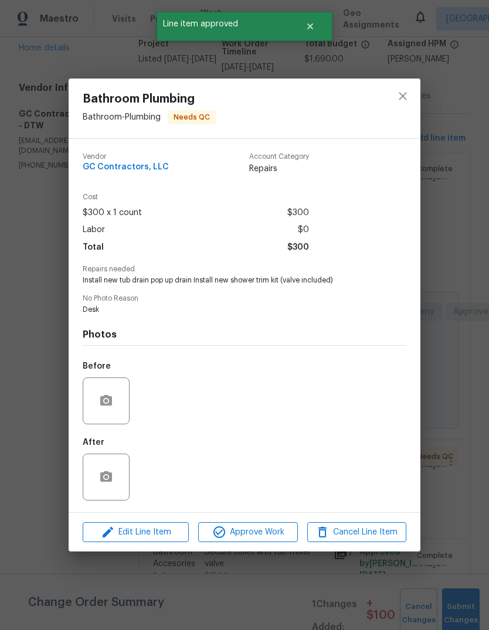
click at [461, 494] on div "Bathroom Plumbing Bathroom - Plumbing Needs QC Vendor GC Contractors, LLC Accou…" at bounding box center [244, 315] width 489 height 630
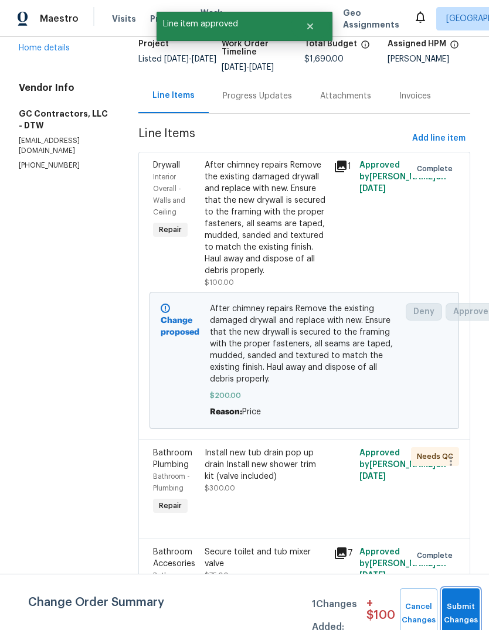
click at [459, 603] on button "Submit Changes" at bounding box center [461, 614] width 38 height 50
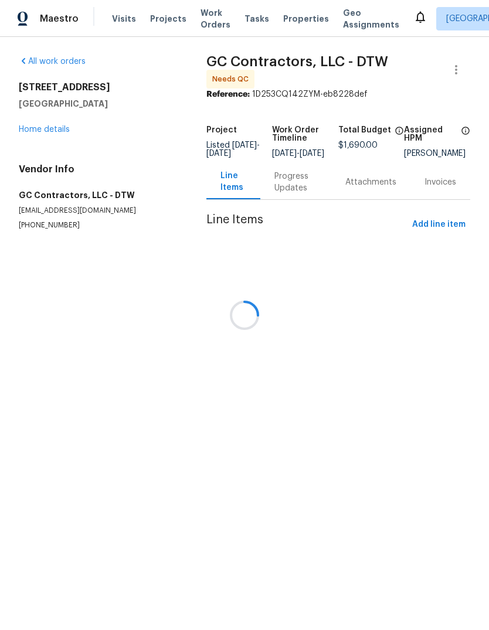
scroll to position [0, 0]
click at [257, 411] on div at bounding box center [244, 315] width 489 height 630
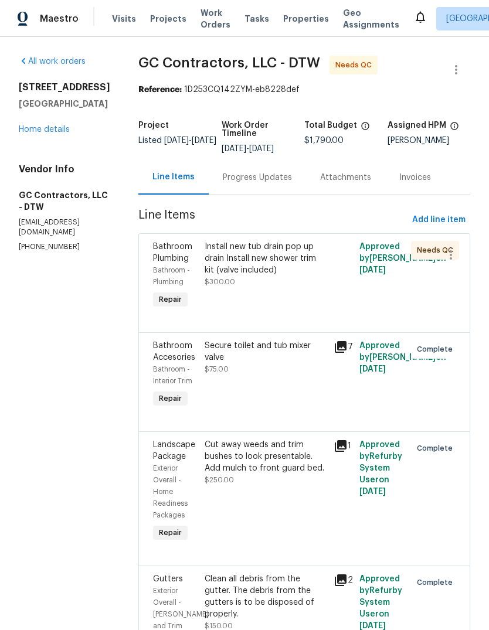
click at [268, 264] on div "Install new tub drain pop up drain Install new shower trim kit (valve included)" at bounding box center [266, 258] width 122 height 35
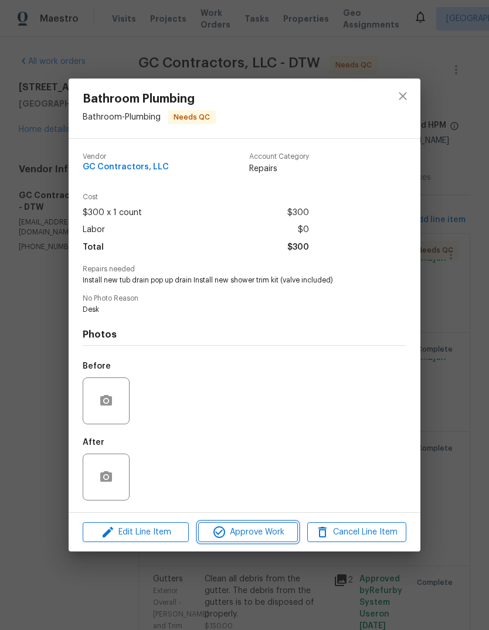
click at [277, 527] on button "Approve Work" at bounding box center [247, 533] width 99 height 21
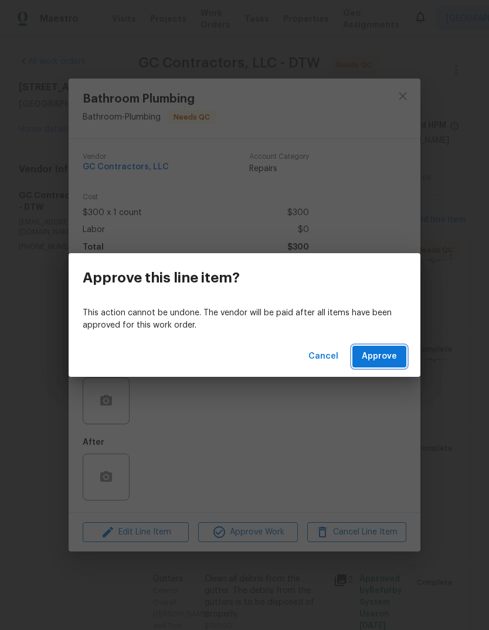
click at [384, 346] on button "Approve" at bounding box center [379, 357] width 54 height 22
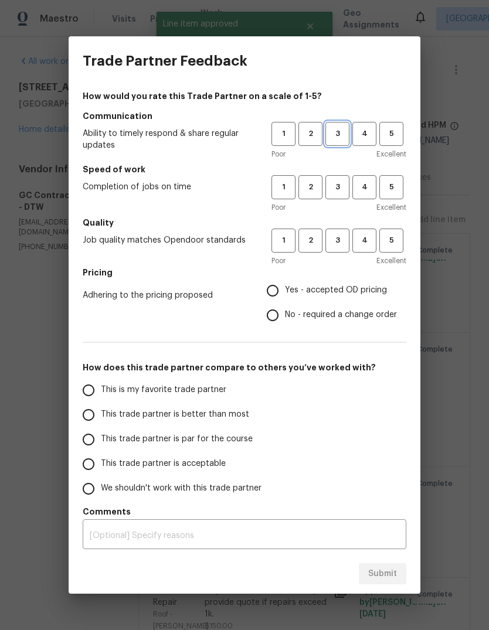
click at [337, 129] on span "3" at bounding box center [338, 133] width 22 height 13
click at [286, 180] on button "1" at bounding box center [284, 187] width 24 height 24
click at [278, 234] on span "1" at bounding box center [284, 240] width 22 height 13
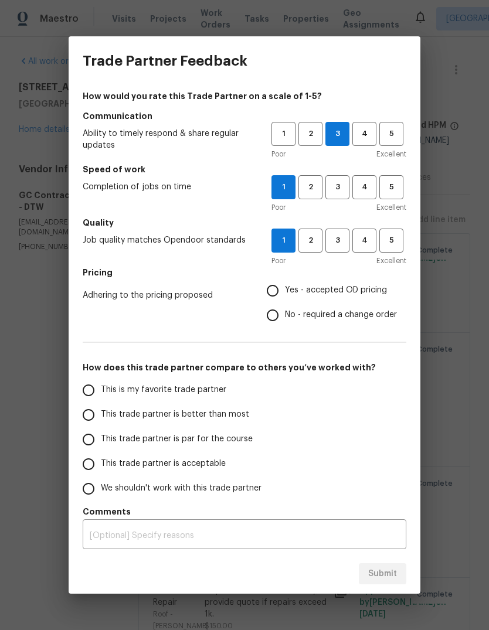
click at [337, 290] on span "Yes - accepted OD pricing" at bounding box center [336, 290] width 102 height 12
click at [285, 290] on input "Yes - accepted OD pricing" at bounding box center [272, 291] width 25 height 25
radio input "true"
click at [210, 443] on span "This trade partner is par for the course" at bounding box center [177, 439] width 152 height 12
click at [101, 443] on input "This trade partner is par for the course" at bounding box center [88, 440] width 25 height 25
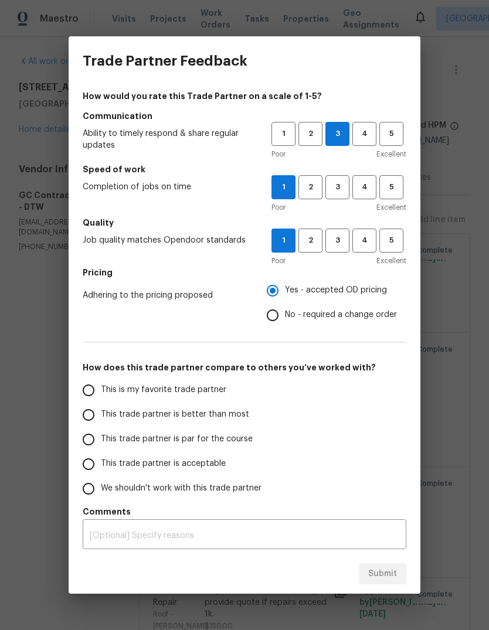
radio input "false"
click at [209, 471] on label "This trade partner is acceptable" at bounding box center [168, 464] width 185 height 25
click at [101, 471] on input "This trade partner is acceptable" at bounding box center [88, 464] width 25 height 25
radio input "false"
click at [240, 499] on label "We shouldn't work with this trade partner" at bounding box center [168, 489] width 185 height 25
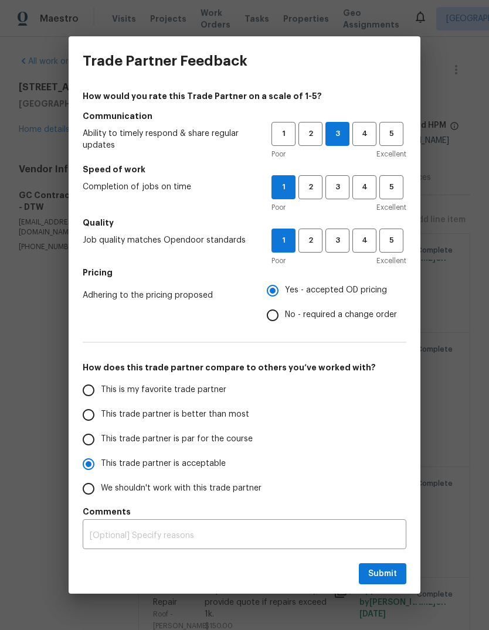
click at [101, 499] on input "We shouldn't work with this trade partner" at bounding box center [88, 489] width 25 height 25
radio input "false"
click at [205, 471] on label "This trade partner is acceptable" at bounding box center [168, 464] width 185 height 25
click at [101, 471] on input "This trade partner is acceptable" at bounding box center [88, 464] width 25 height 25
radio input "false"
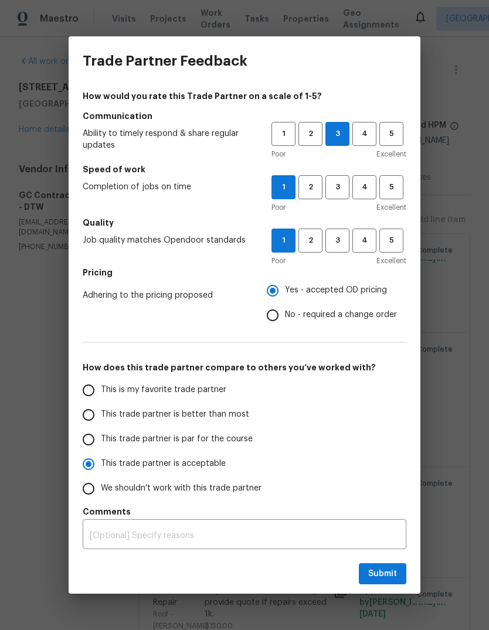
click at [254, 488] on span "We shouldn't work with this trade partner" at bounding box center [181, 489] width 161 height 12
click at [101, 488] on input "We shouldn't work with this trade partner" at bounding box center [88, 489] width 25 height 25
click at [387, 565] on button "Submit" at bounding box center [383, 575] width 48 height 22
radio input "true"
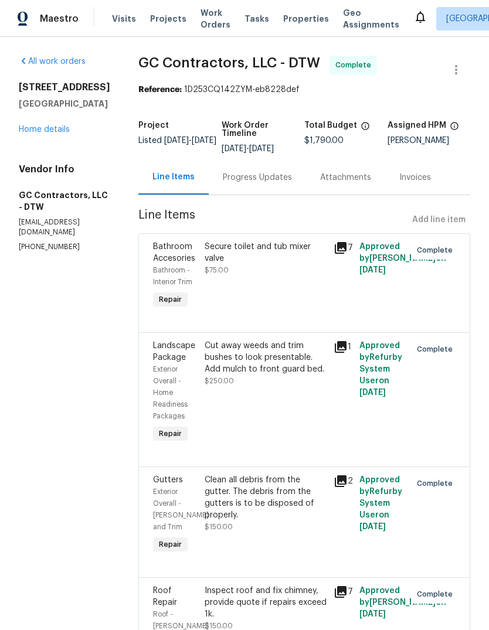
radio input "false"
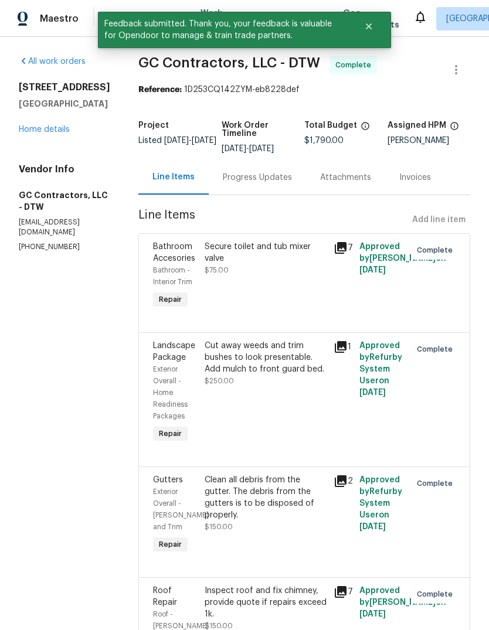
click at [50, 134] on link "Home details" at bounding box center [44, 130] width 51 height 8
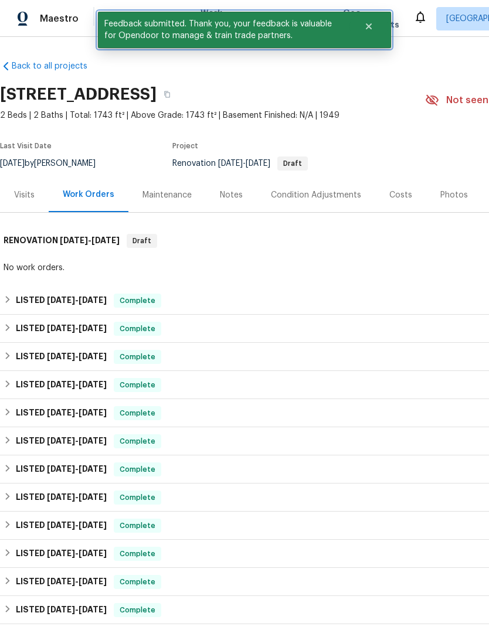
click at [372, 33] on button "Close" at bounding box center [369, 26] width 39 height 23
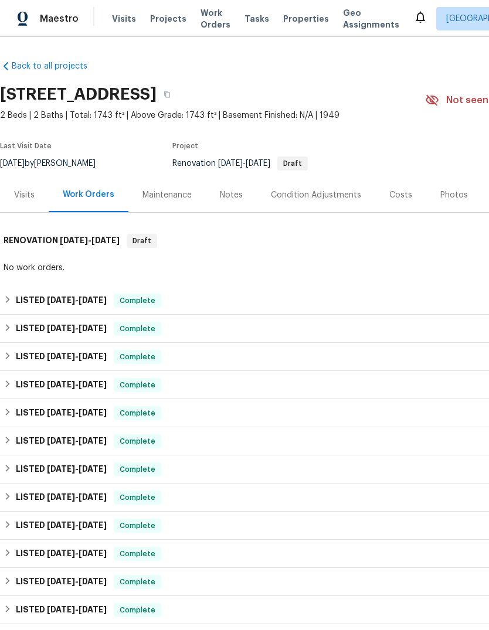
click at [296, 23] on span "Properties" at bounding box center [306, 19] width 46 height 12
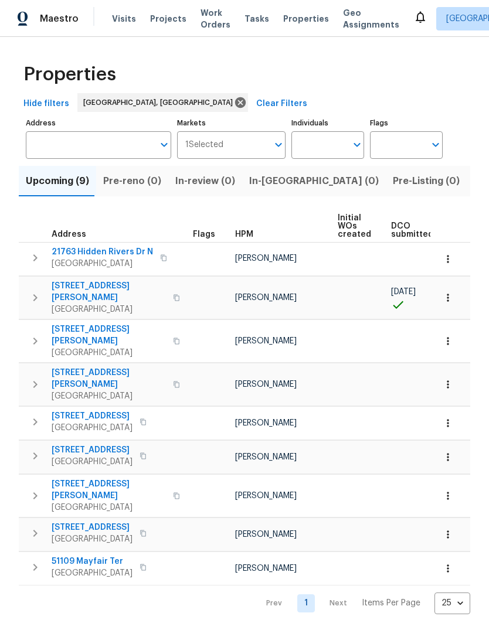
click at [208, 26] on span "Work Orders" at bounding box center [216, 18] width 30 height 23
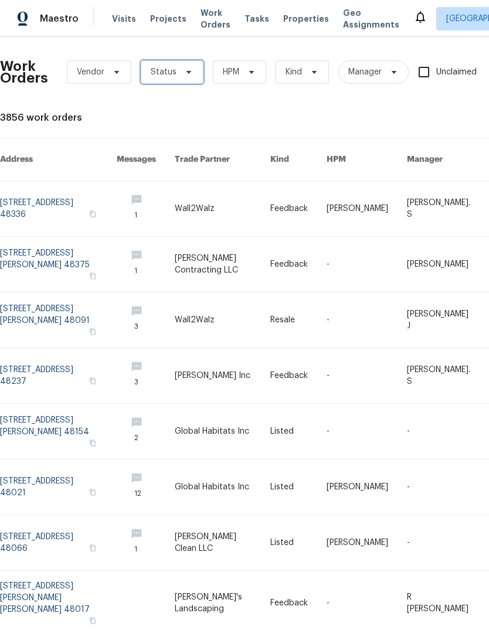
click at [181, 73] on span at bounding box center [187, 71] width 13 height 9
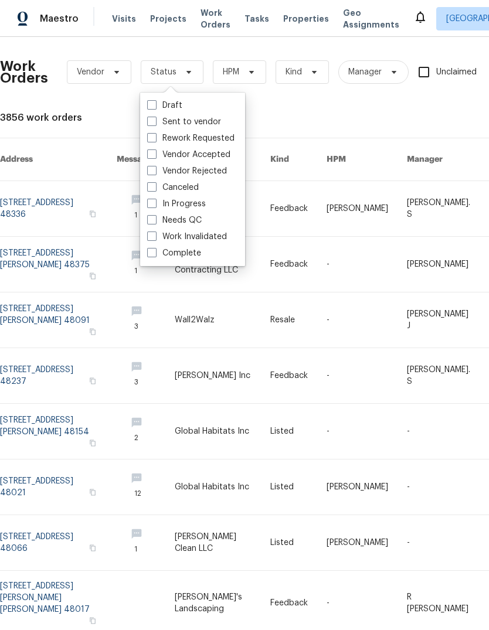
click at [195, 217] on label "Needs QC" at bounding box center [174, 221] width 55 height 12
click at [155, 217] on input "Needs QC" at bounding box center [151, 219] width 8 height 8
checkbox input "true"
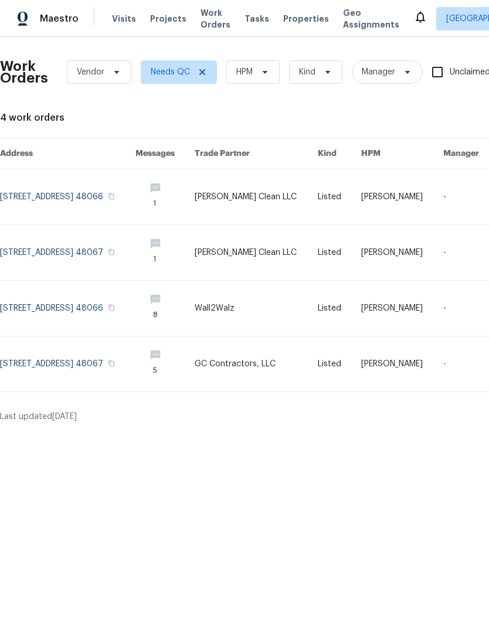
scroll to position [0, -4]
click at [300, 13] on span "Properties" at bounding box center [306, 19] width 46 height 12
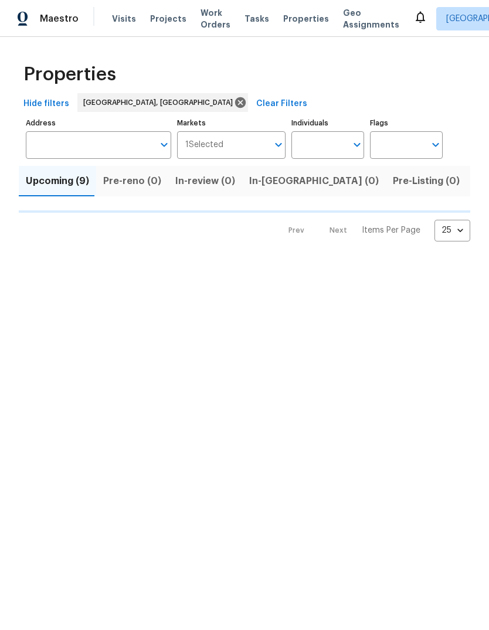
click at [300, 13] on span "Properties" at bounding box center [306, 19] width 46 height 12
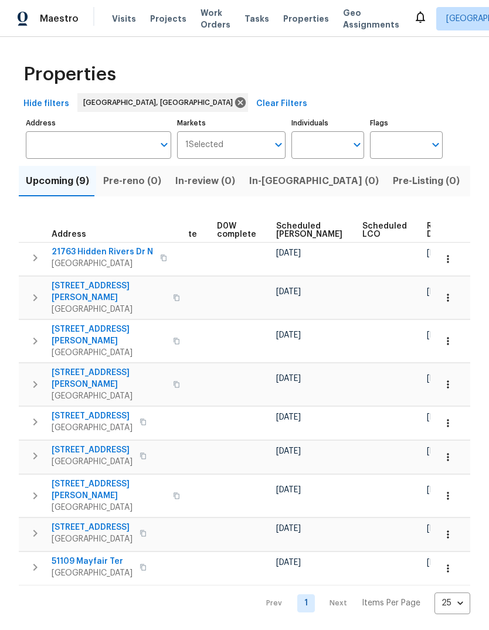
scroll to position [0, 295]
click at [302, 24] on span "Properties" at bounding box center [306, 19] width 46 height 12
click at [289, 24] on span "Properties" at bounding box center [306, 19] width 46 height 12
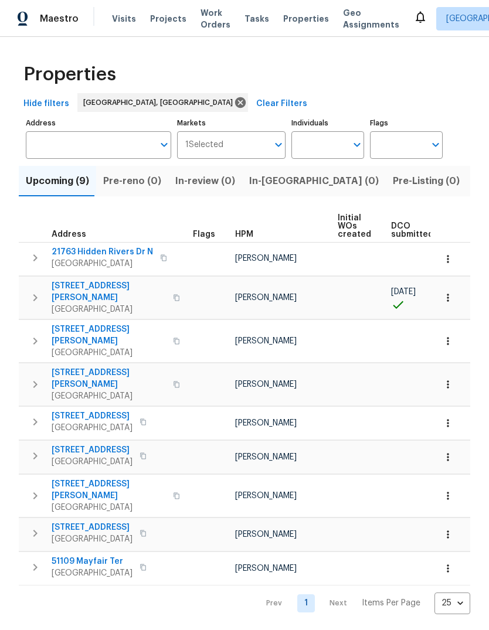
scroll to position [0, 0]
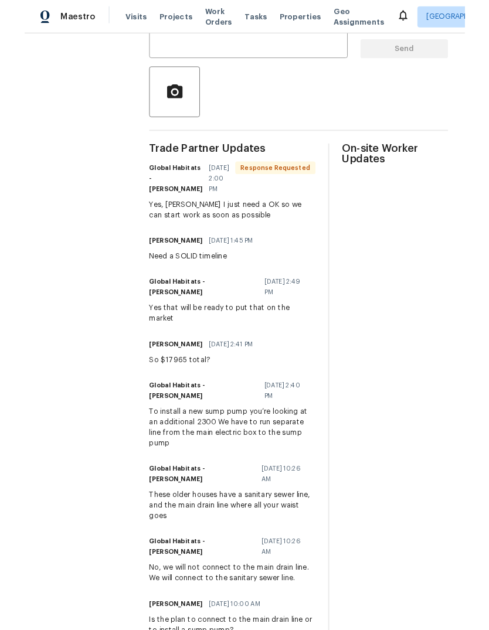
scroll to position [196, 0]
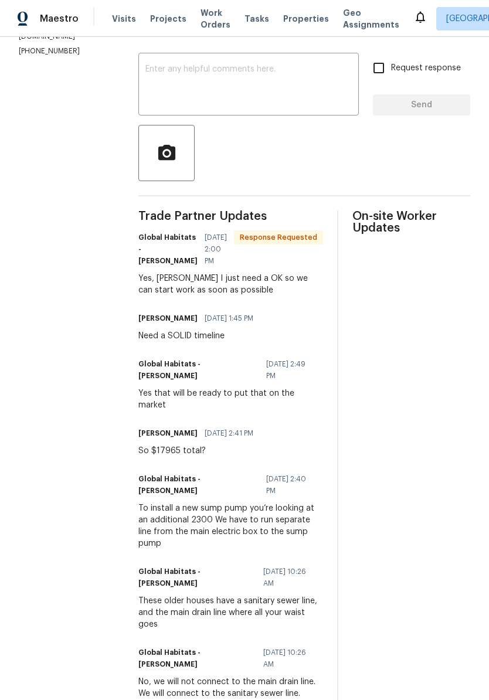
click at [205, 78] on textarea at bounding box center [248, 85] width 206 height 41
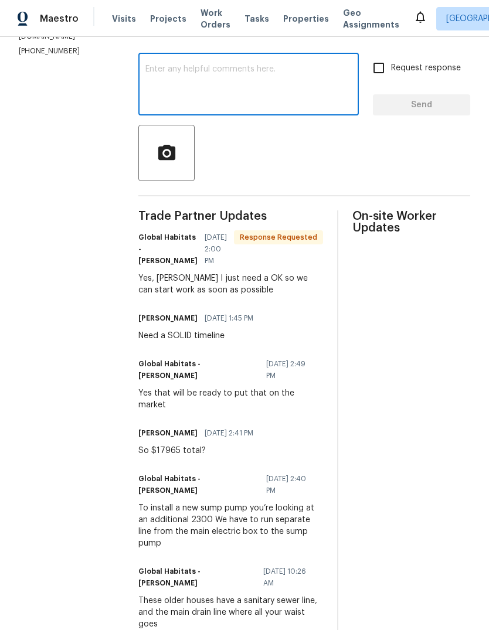
click at [161, 71] on textarea at bounding box center [248, 85] width 206 height 41
click at [148, 72] on textarea at bounding box center [248, 85] width 206 height 41
paste textarea "1. Jackhammer at the base of basement walls a trench approximately 12 to 15 inc…"
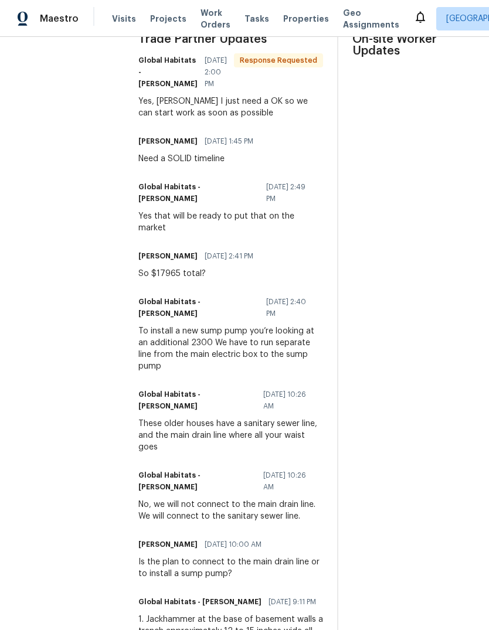
scroll to position [426, 0]
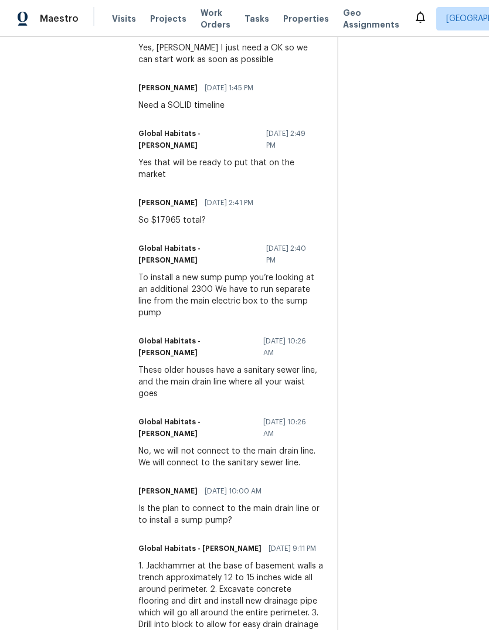
click at [146, 286] on div "To install a new sump pump you’re looking at an additional 2300 We have to run …" at bounding box center [230, 295] width 185 height 47
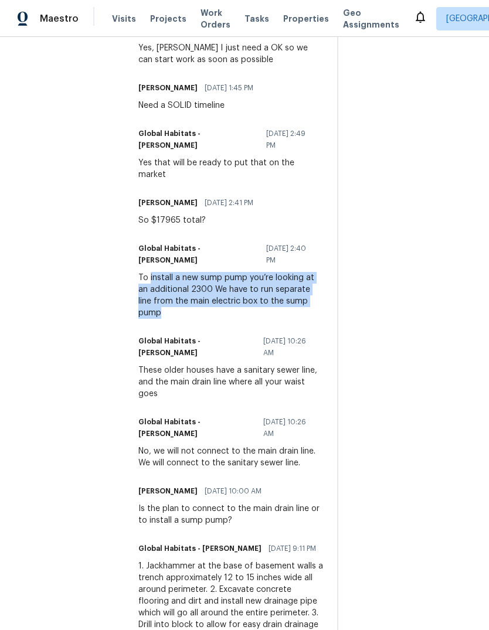
copy div "install a new sump pump you’re looking at an additional 2300 We have to run sep…"
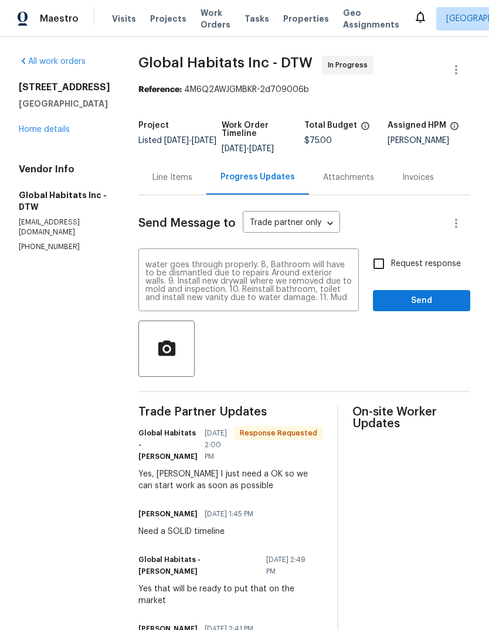
scroll to position [0, 0]
click at [334, 296] on textarea "1. Jackhammer at the base of basement walls a trench approximately 12 to 15 inc…" at bounding box center [248, 281] width 206 height 41
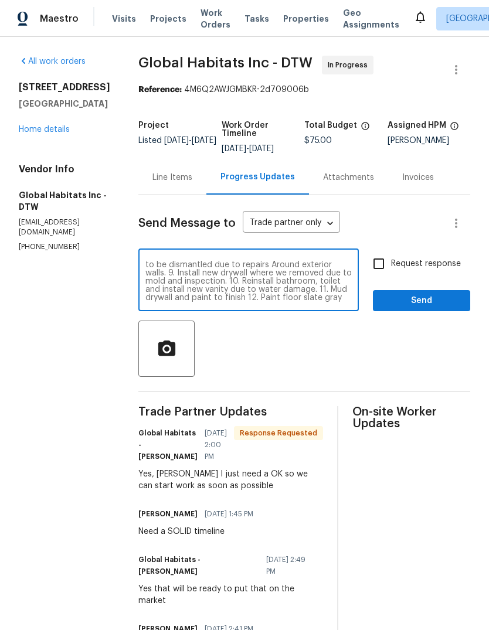
scroll to position [115, 0]
click at [145, 302] on textarea "1. Jackhammer at the base of basement walls a trench approximately 12 to 15 inc…" at bounding box center [248, 281] width 206 height 41
paste textarea "install a new sump pump you’re looking at an additional 2300 We have to run sep…"
click at [336, 262] on textarea at bounding box center [248, 281] width 206 height 41
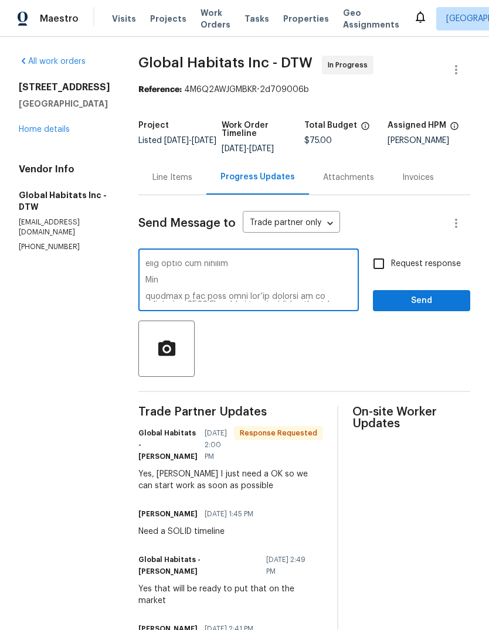
scroll to position [148, 0]
click at [310, 301] on textarea at bounding box center [248, 281] width 206 height 41
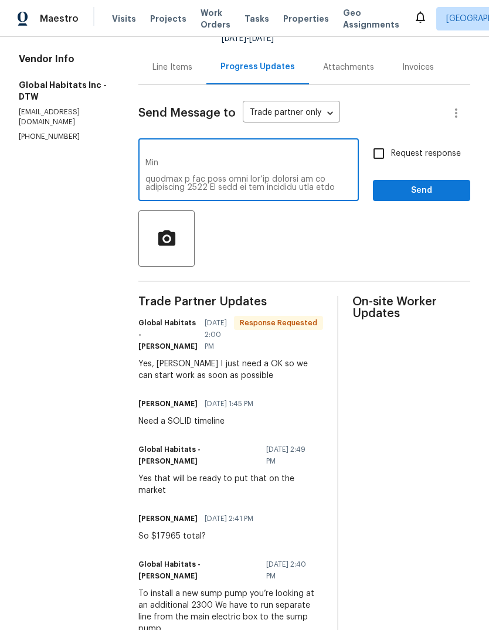
scroll to position [113, 0]
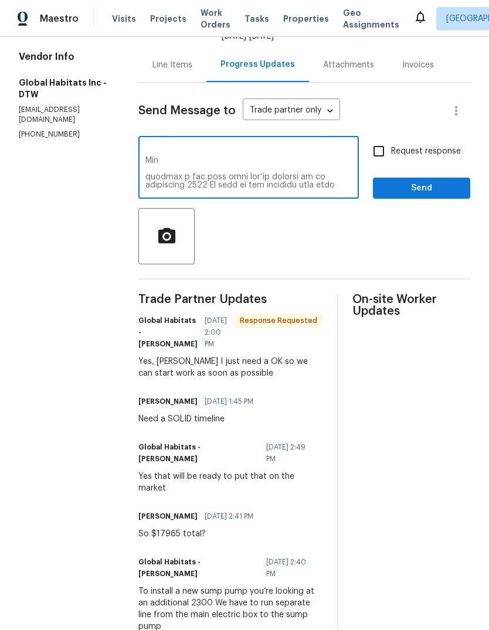
click at [290, 182] on textarea at bounding box center [248, 168] width 206 height 41
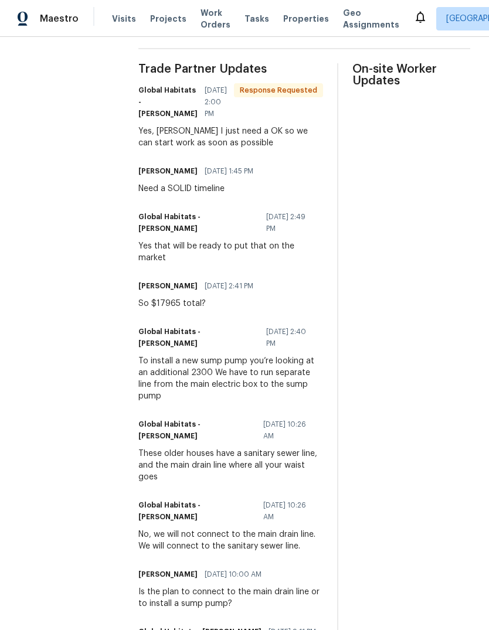
scroll to position [0, 0]
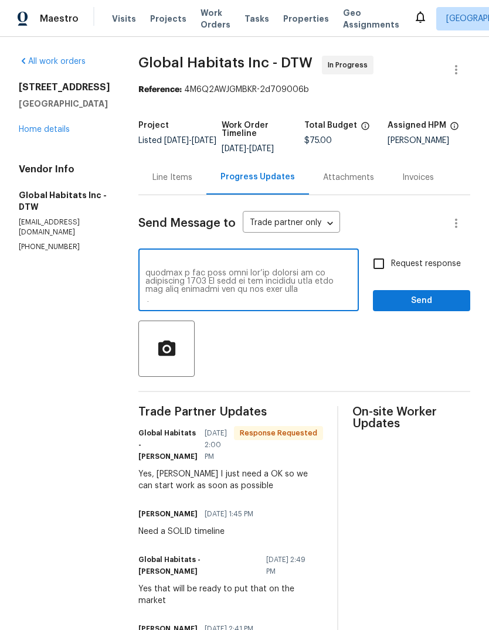
type textarea "1. Jackhammer at the base of basement walls a trench approximately 12 to 15 inc…"
click at [417, 262] on span "Request response" at bounding box center [426, 264] width 70 height 12
click at [391, 262] on input "Request response" at bounding box center [379, 264] width 25 height 25
checkbox input "true"
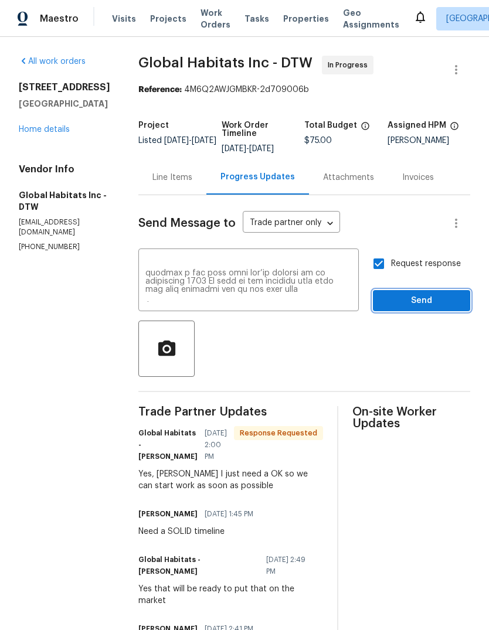
click at [433, 296] on span "Send" at bounding box center [421, 301] width 79 height 15
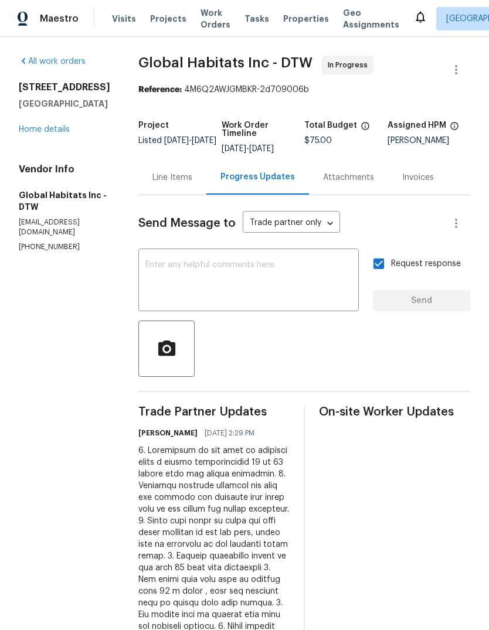
click at [416, 20] on icon at bounding box center [420, 18] width 9 height 12
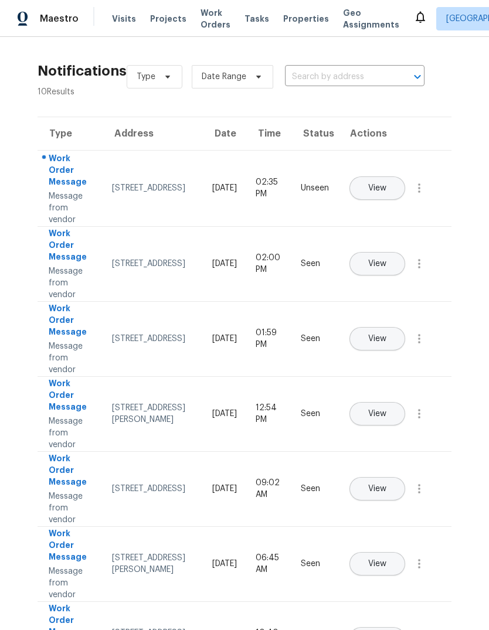
click at [405, 177] on button "View" at bounding box center [378, 188] width 56 height 23
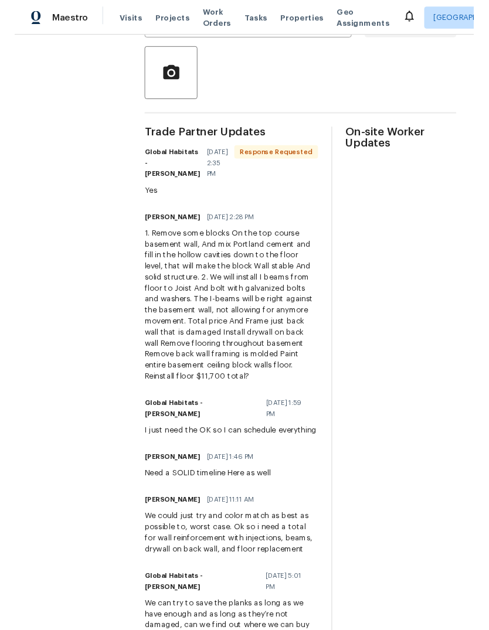
scroll to position [274, 0]
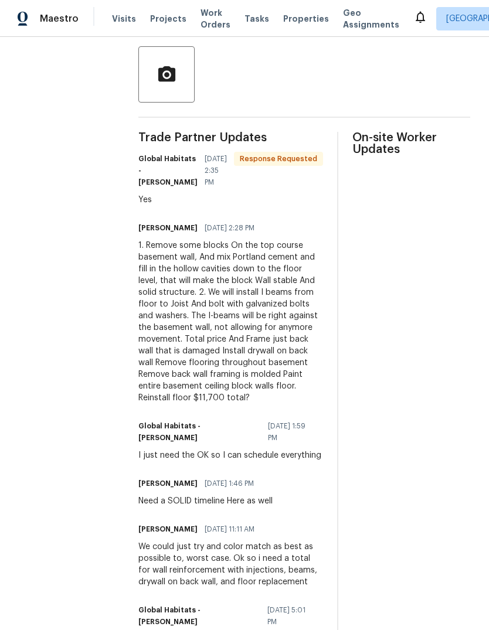
click at [413, 22] on icon at bounding box center [420, 17] width 14 height 14
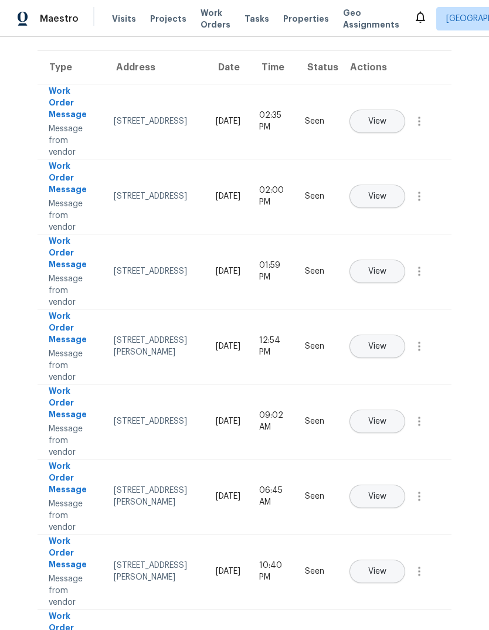
scroll to position [67, 0]
click at [386, 192] on span "View" at bounding box center [377, 196] width 18 height 9
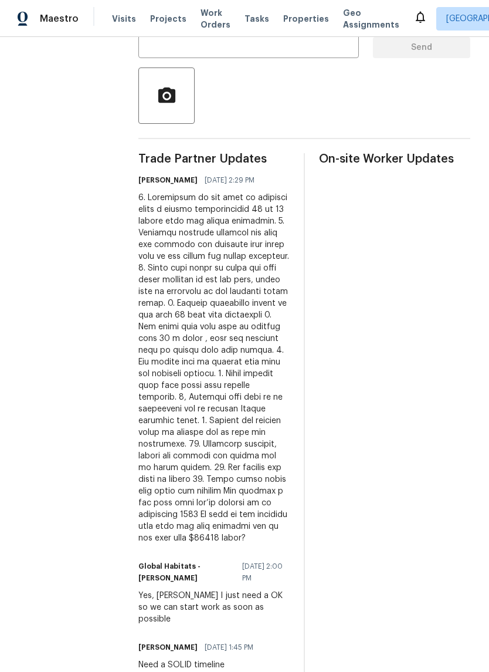
scroll to position [256, 0]
